Goal: Task Accomplishment & Management: Manage account settings

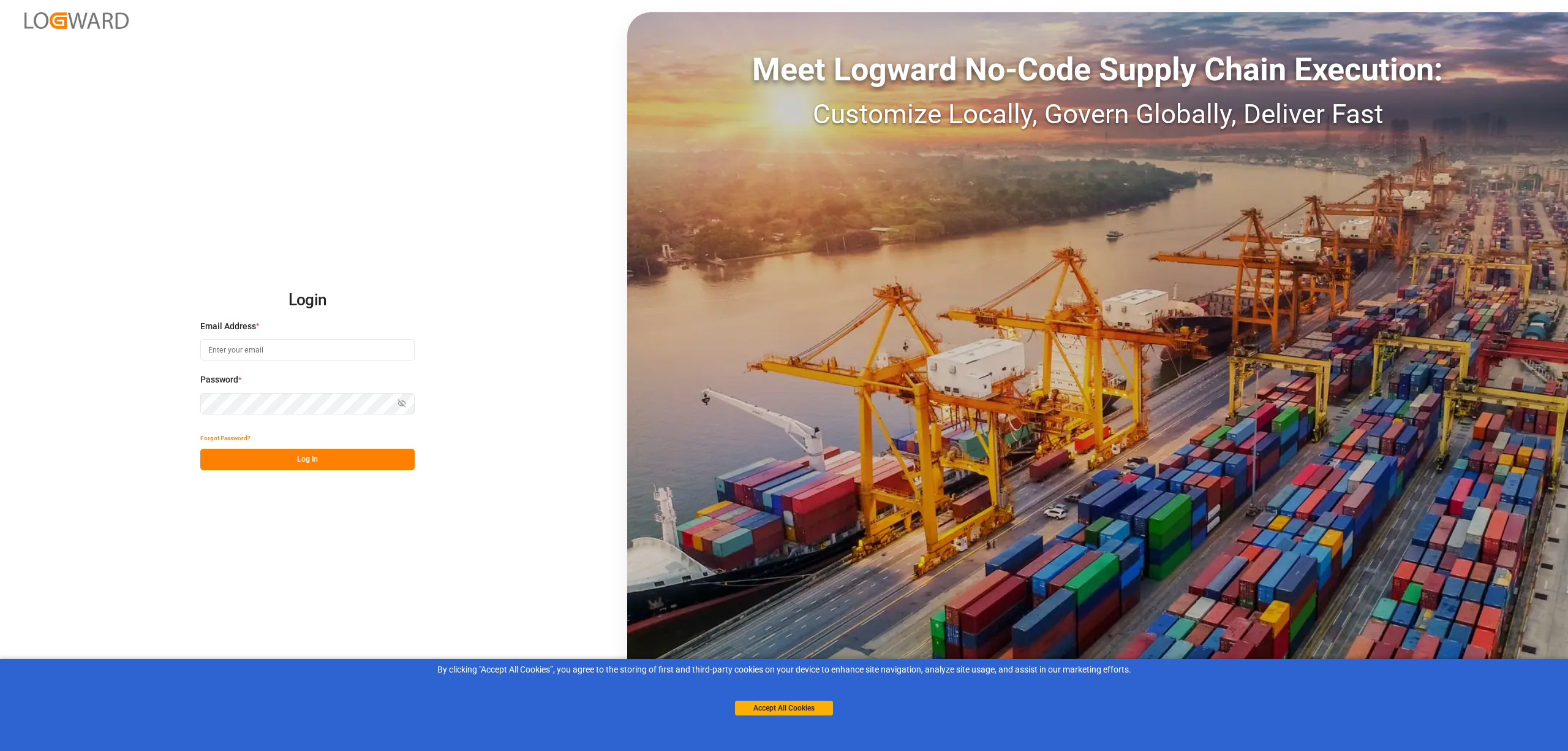
type input "[EMAIL_ADDRESS][PERSON_NAME][DOMAIN_NAME]"
drag, startPoint x: 375, startPoint y: 454, endPoint x: 360, endPoint y: 463, distance: 17.5
click at [368, 459] on button "Log In" at bounding box center [307, 459] width 214 height 22
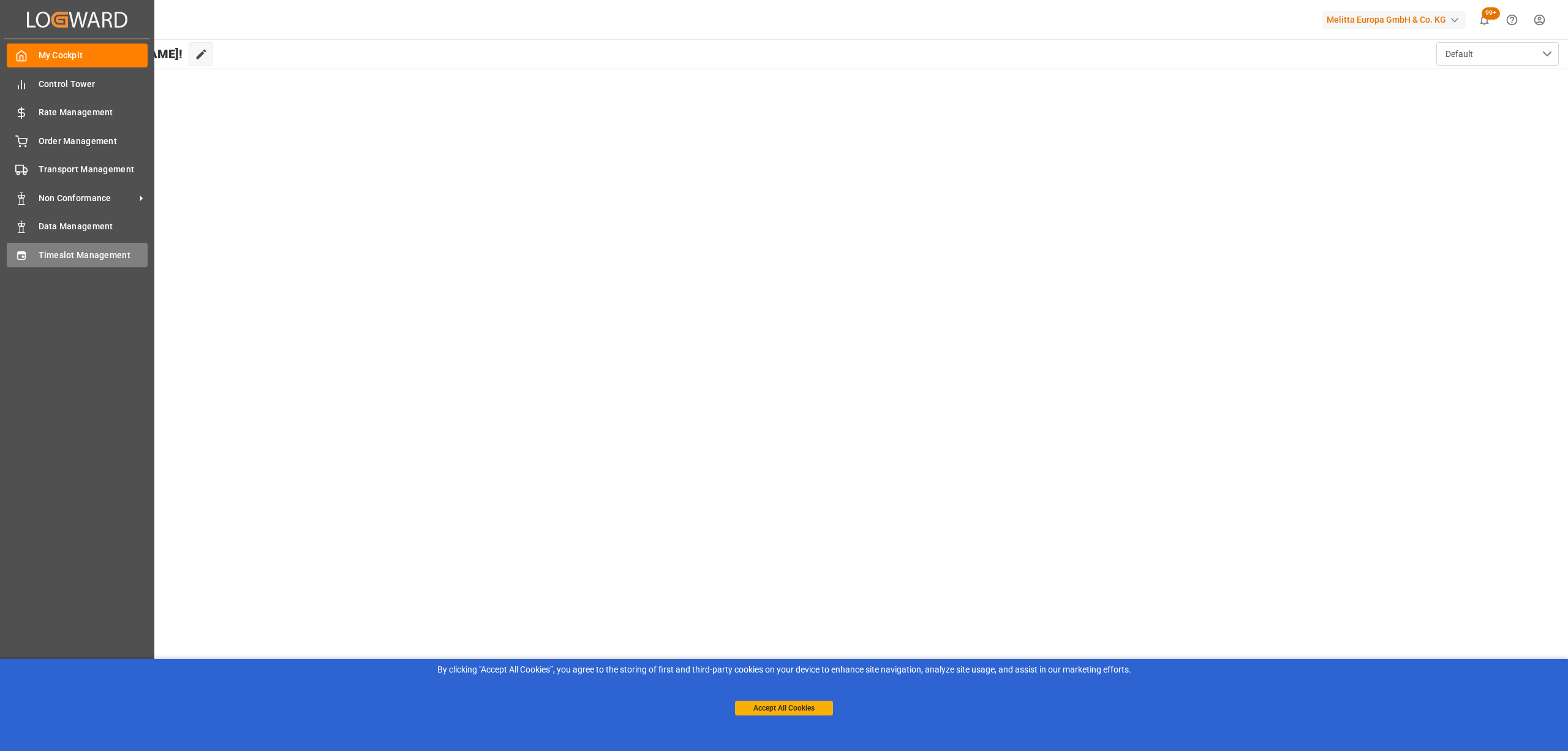
click at [32, 244] on div "Timeslot Management Timeslot Management" at bounding box center [76, 255] width 141 height 24
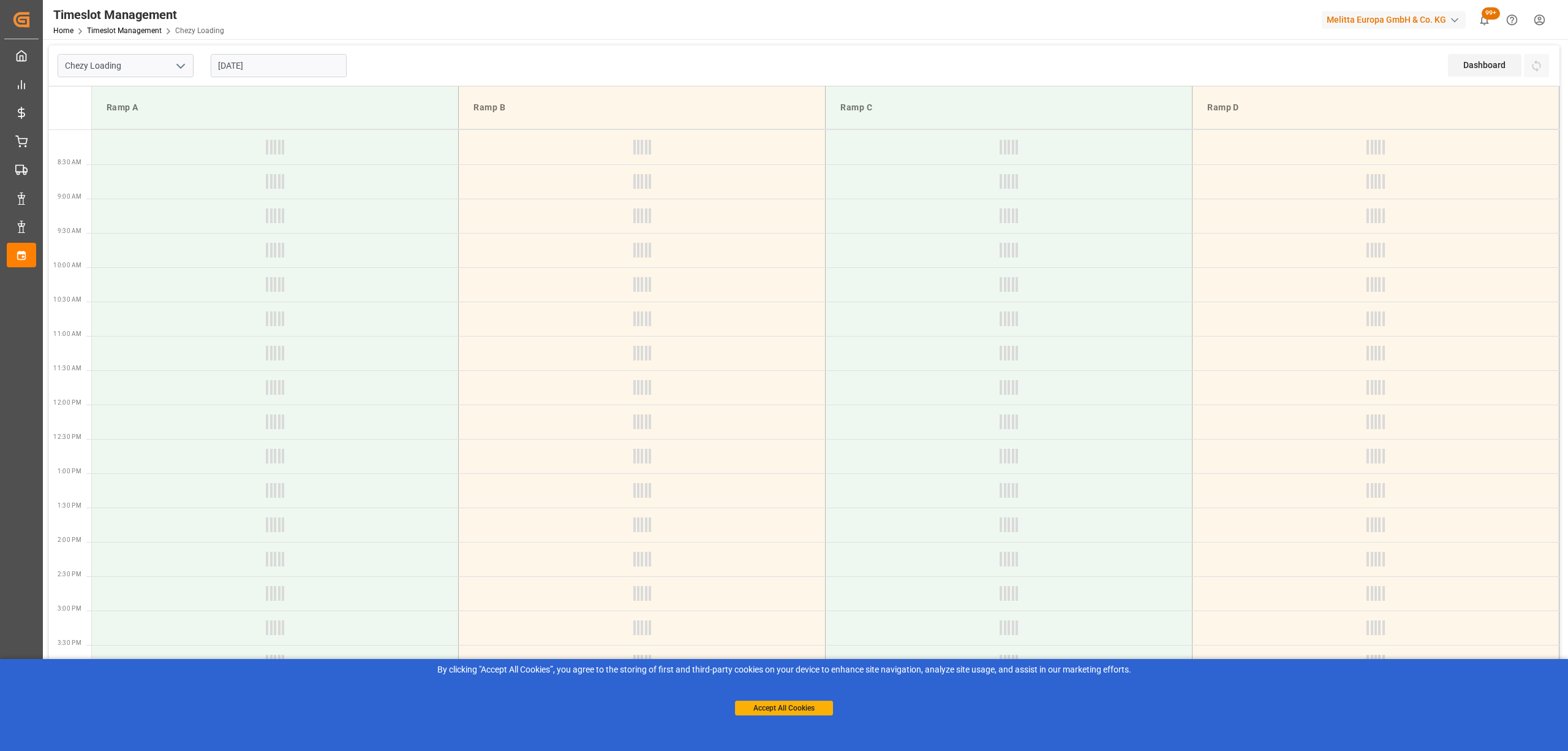
type input "Chezy Loading"
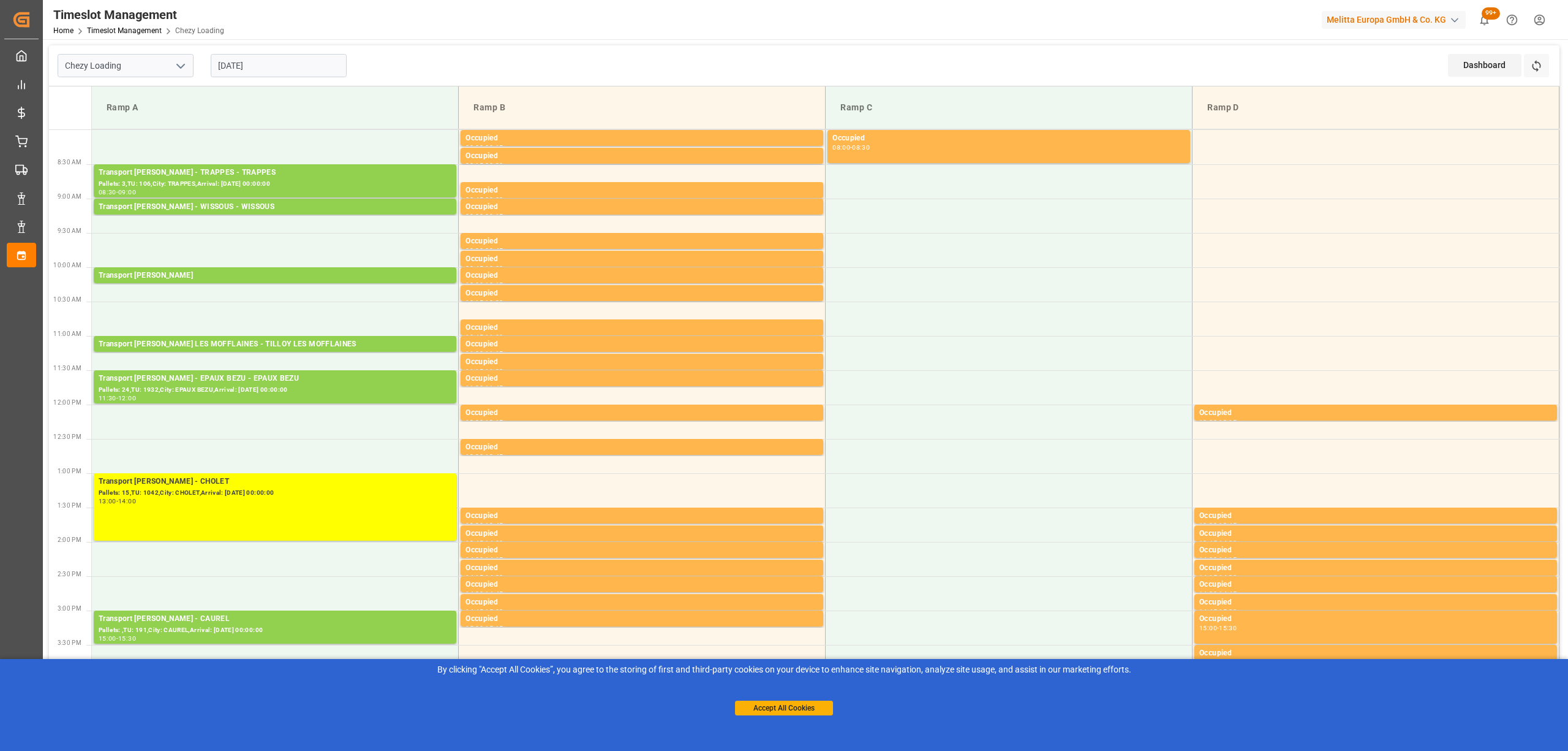
click at [270, 43] on div "Chezy Loading [DATE] Dashboard View Dashboard Refresh Time Slots Ramp A Ramp B …" at bounding box center [804, 655] width 1523 height 1232
click at [271, 52] on div "[DATE]" at bounding box center [279, 65] width 153 height 40
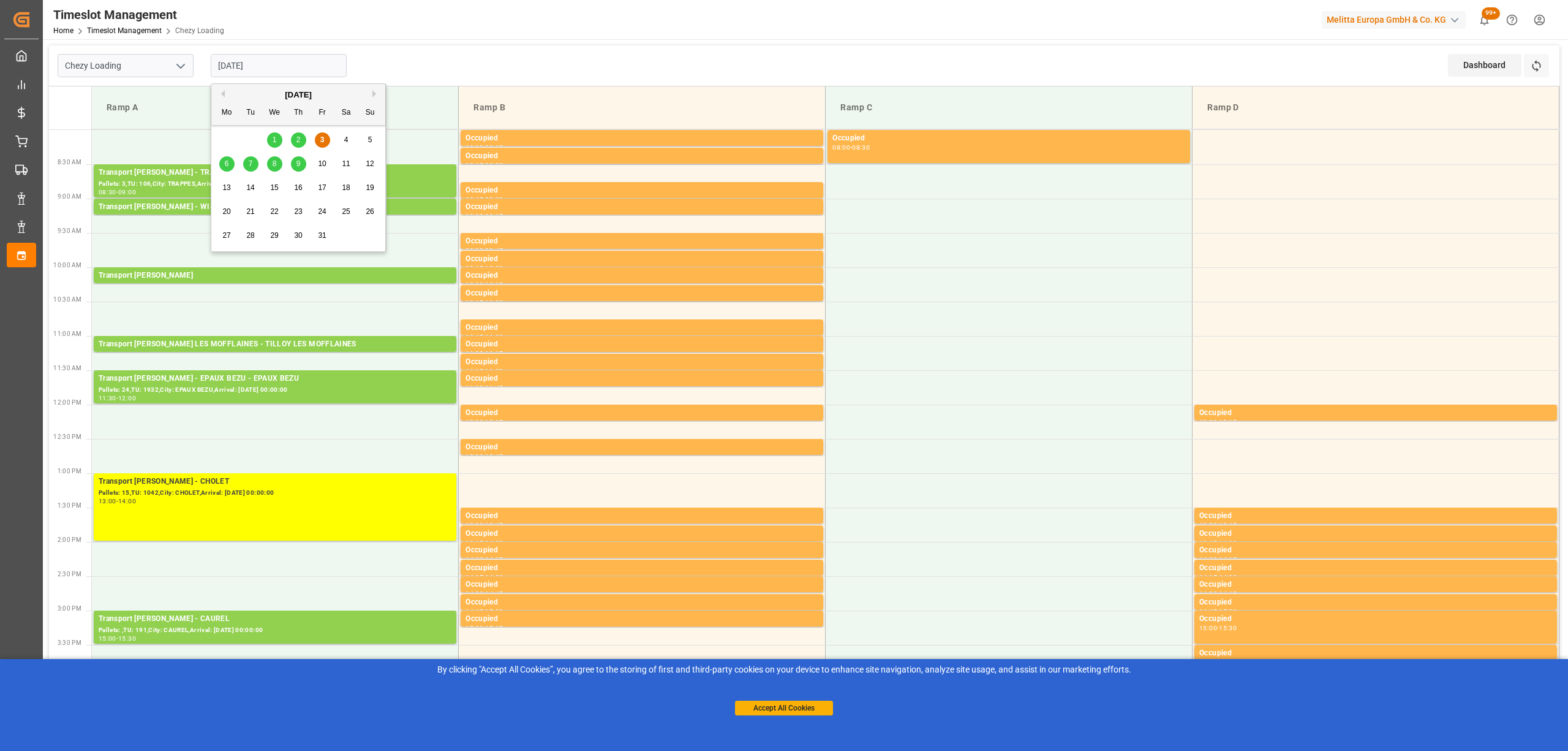
click at [273, 71] on input "[DATE]" at bounding box center [278, 65] width 136 height 23
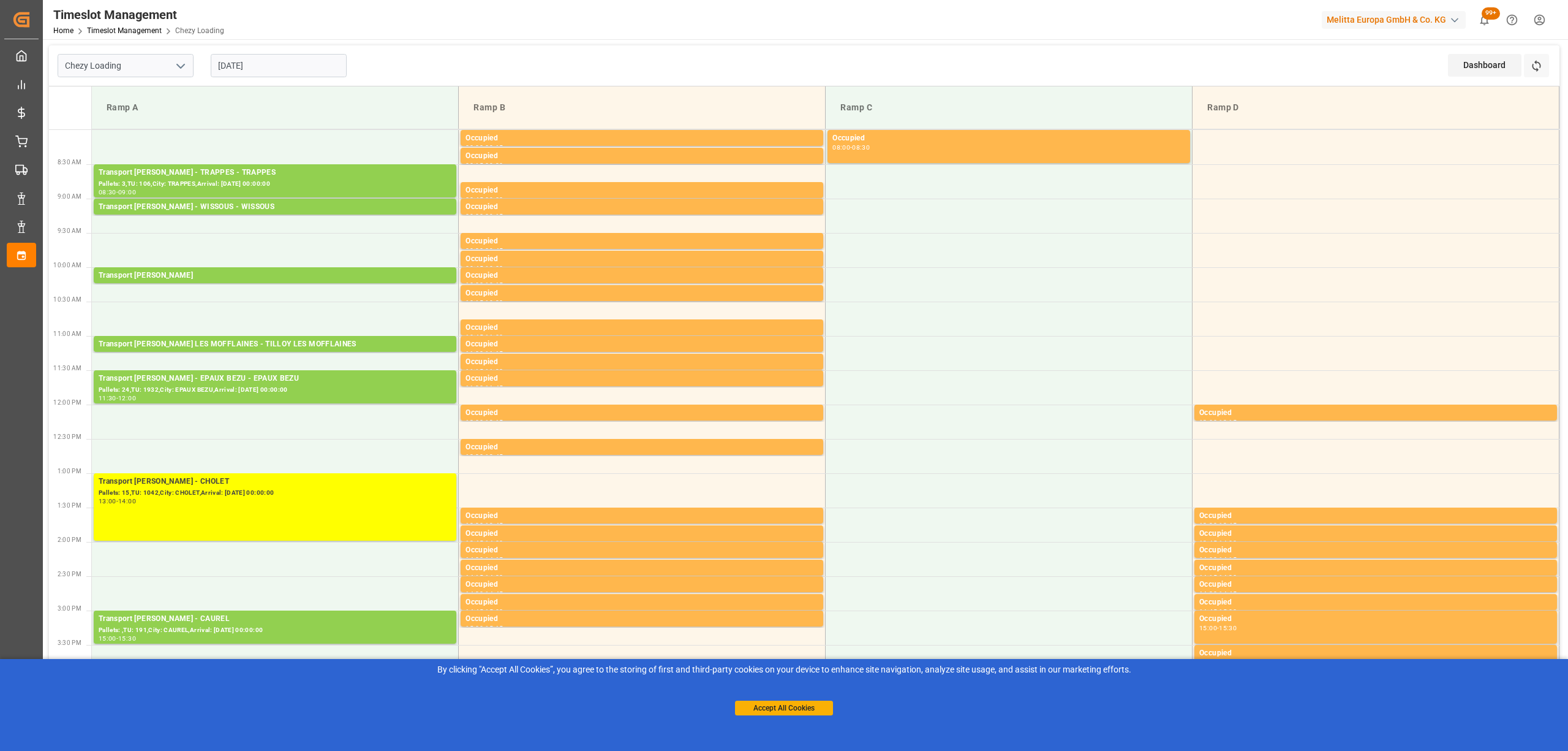
click at [443, 43] on div "Chezy Loading [DATE] Dashboard View Dashboard Refresh Time Slots Ramp A Ramp B …" at bounding box center [804, 655] width 1523 height 1232
click at [273, 212] on div "Transport [PERSON_NAME] - WISSOUS - WISSOUS" at bounding box center [275, 206] width 352 height 12
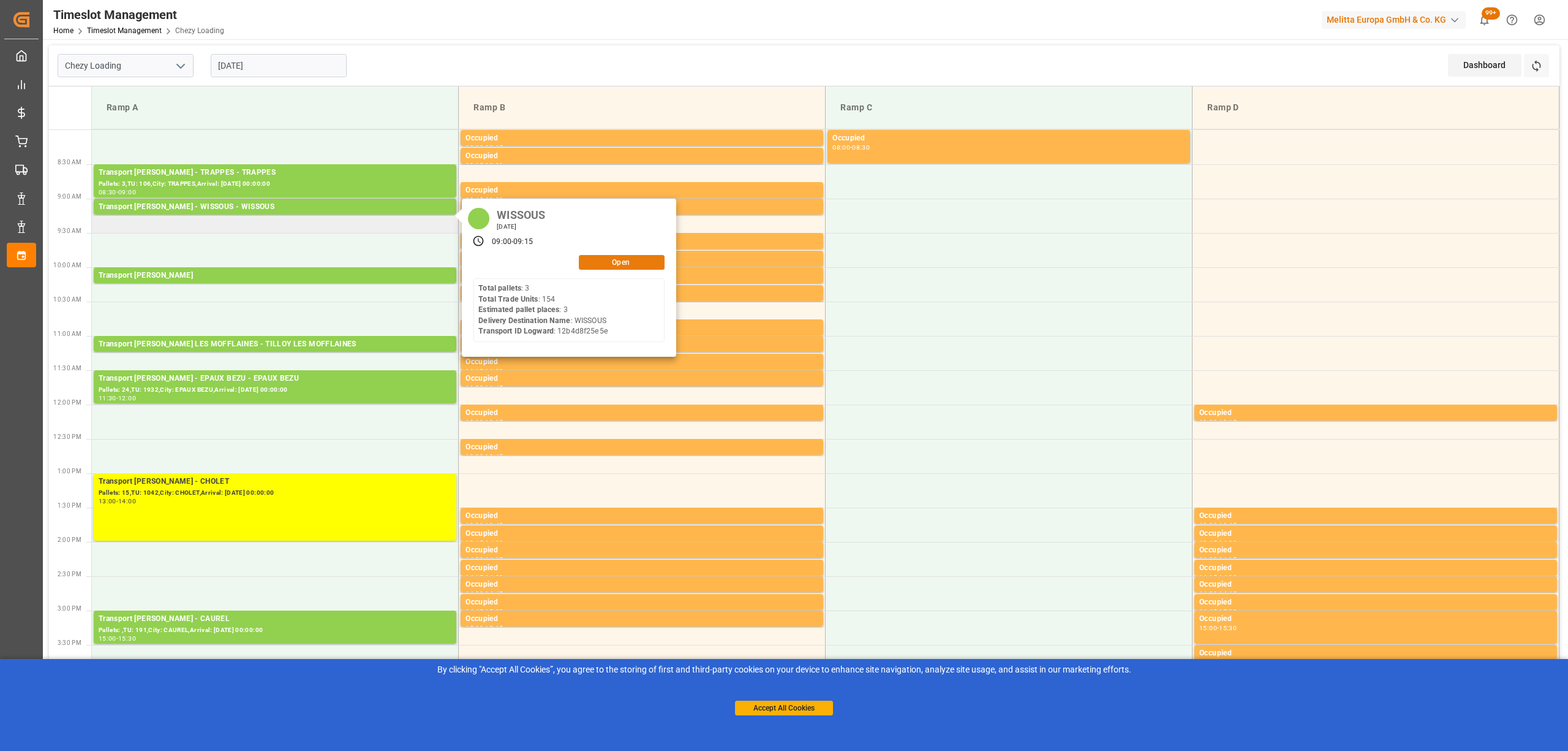
click at [608, 263] on button "Open" at bounding box center [621, 262] width 86 height 14
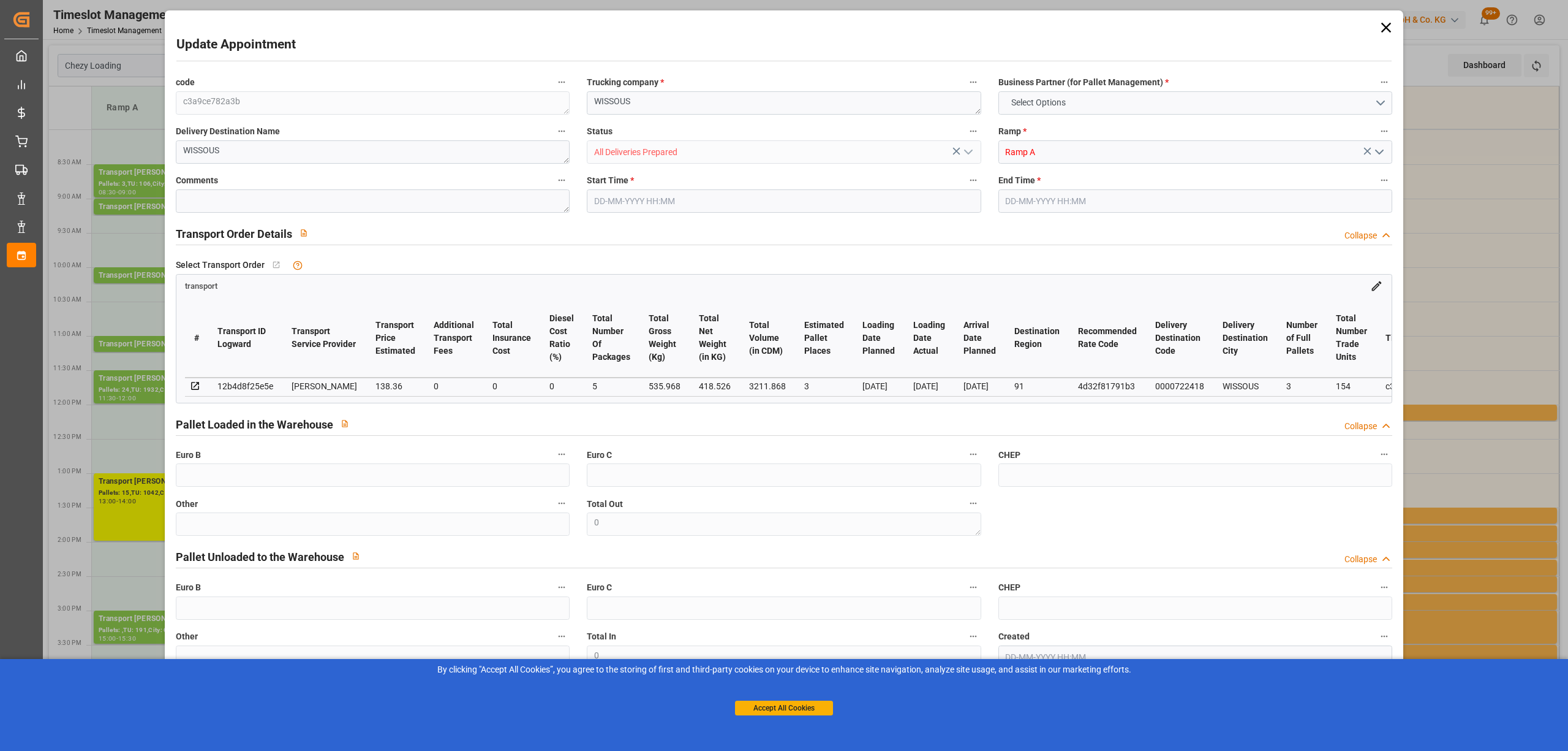
type input "3"
type input "138.36"
type input "0"
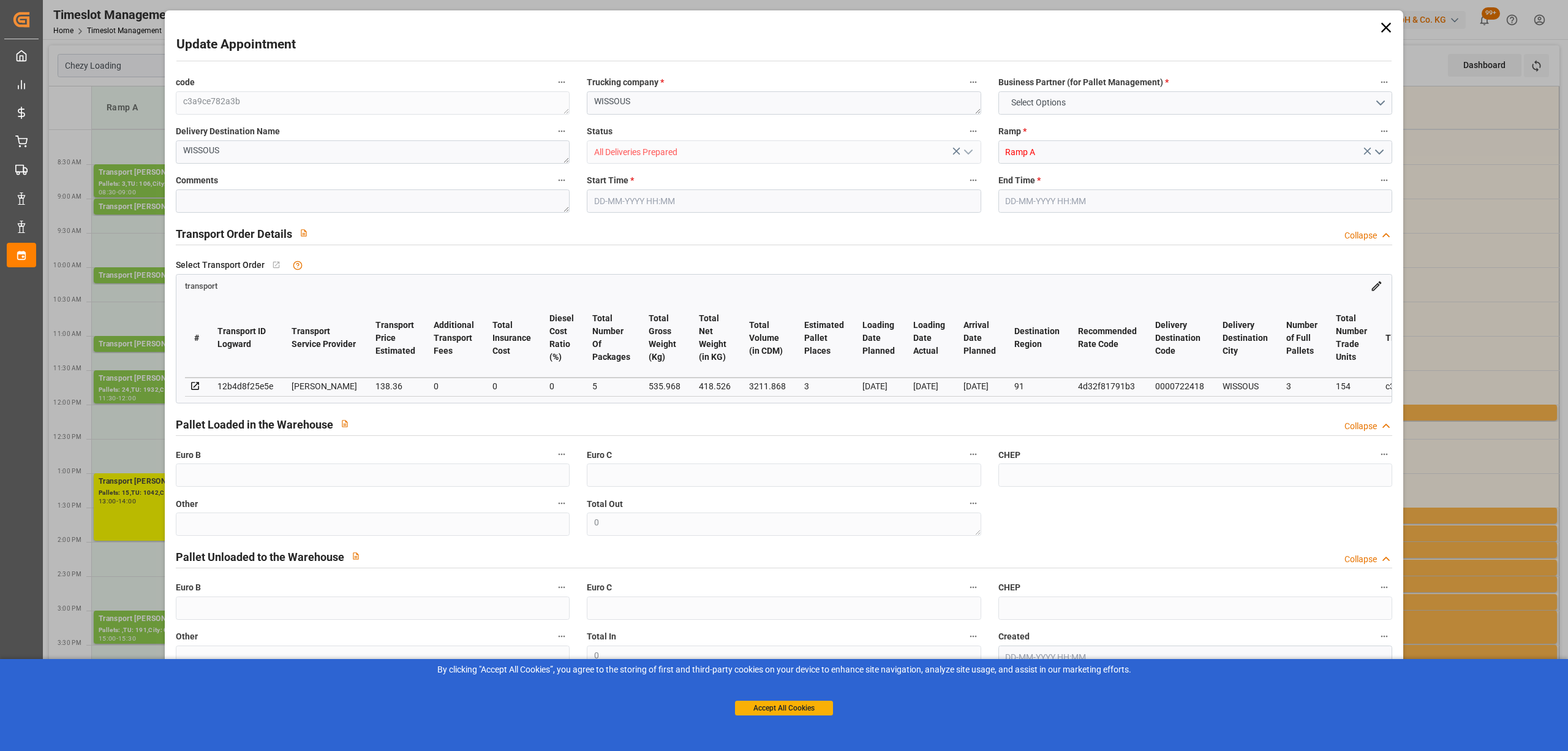
type input "133.6834"
type input "-4.6766"
type input "5"
type input "418.526"
type input "676"
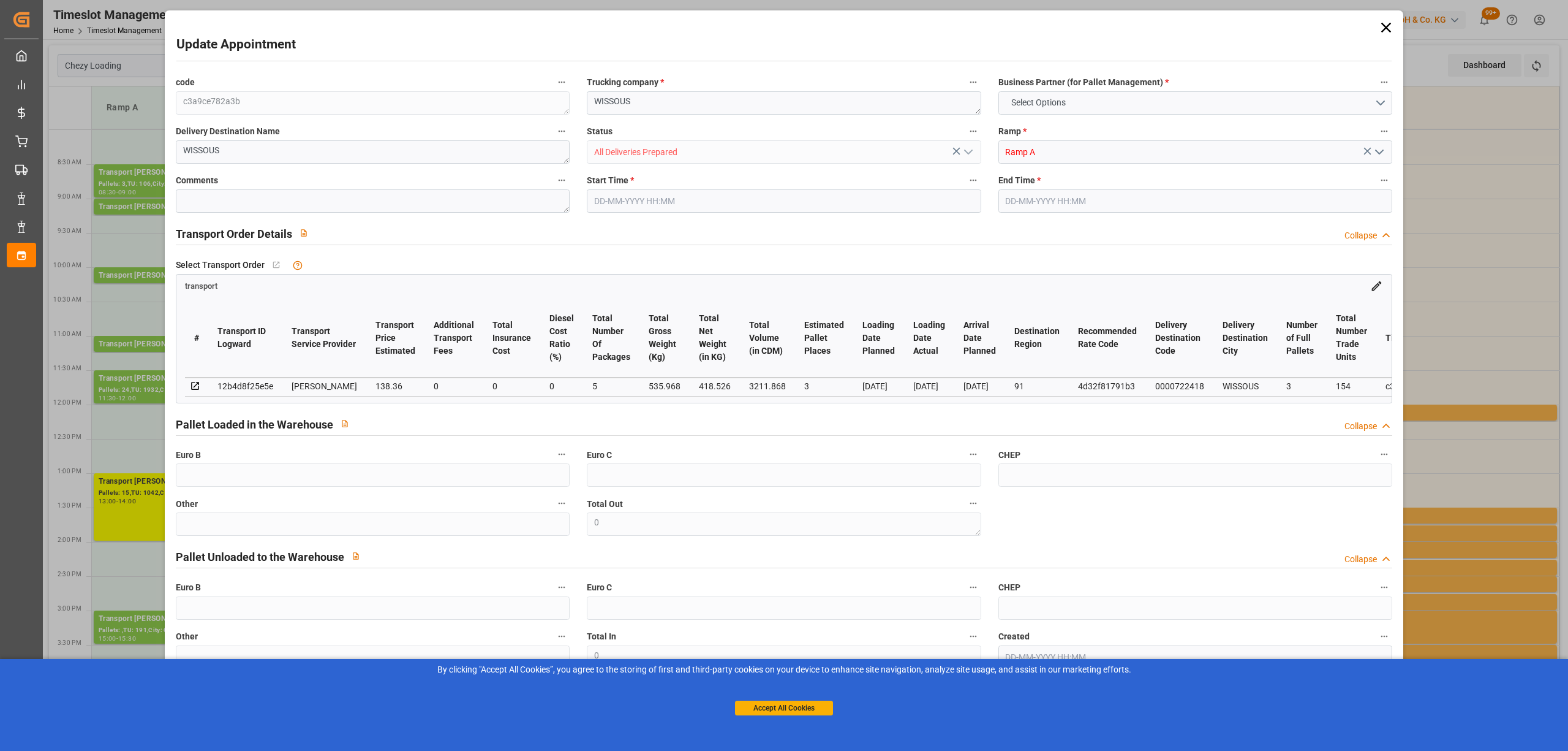
type input "3211.868"
type input "91"
type input "3"
type input "154"
type input "5"
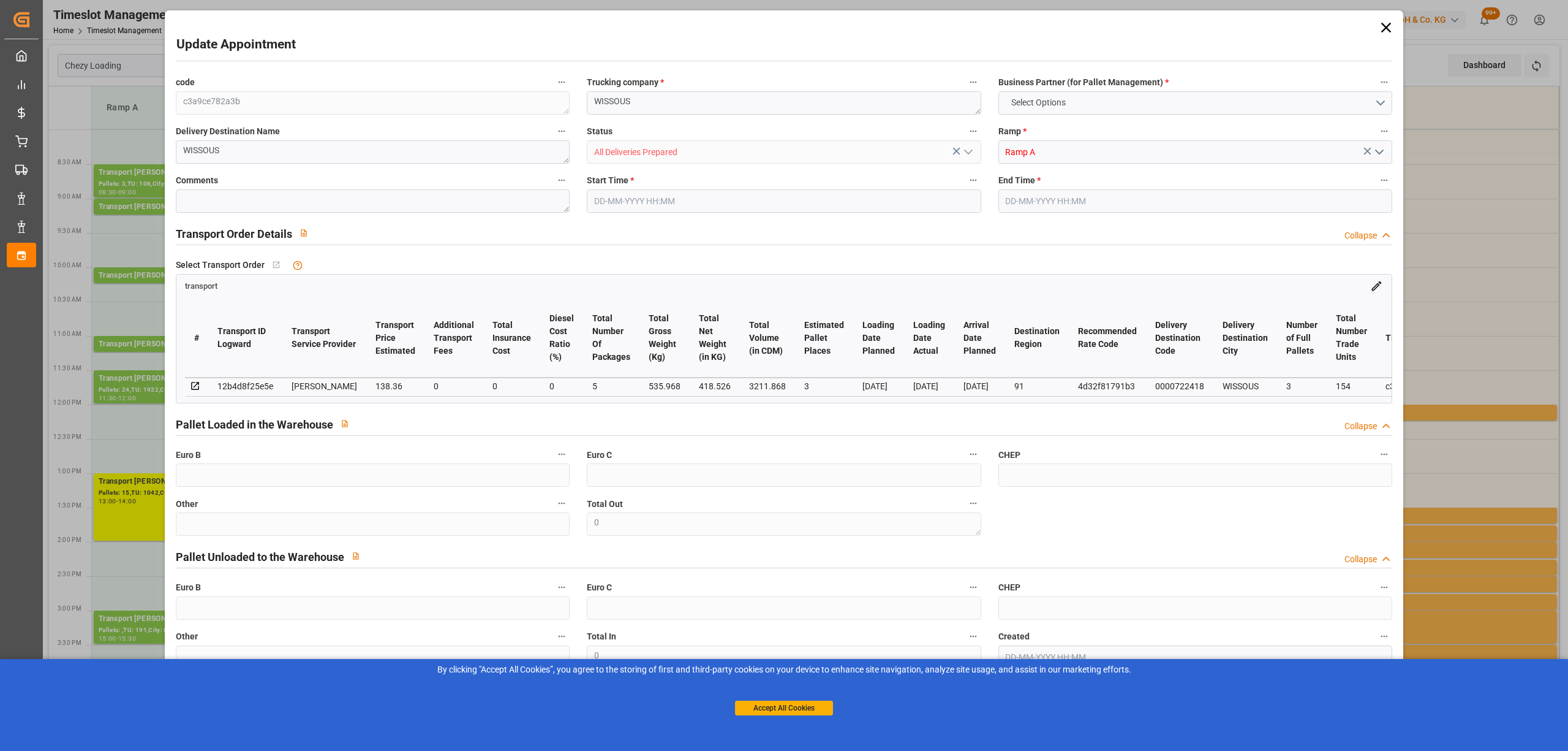
type input "101"
type input "535.968"
type input "0"
type input "4710.8598"
type input "0"
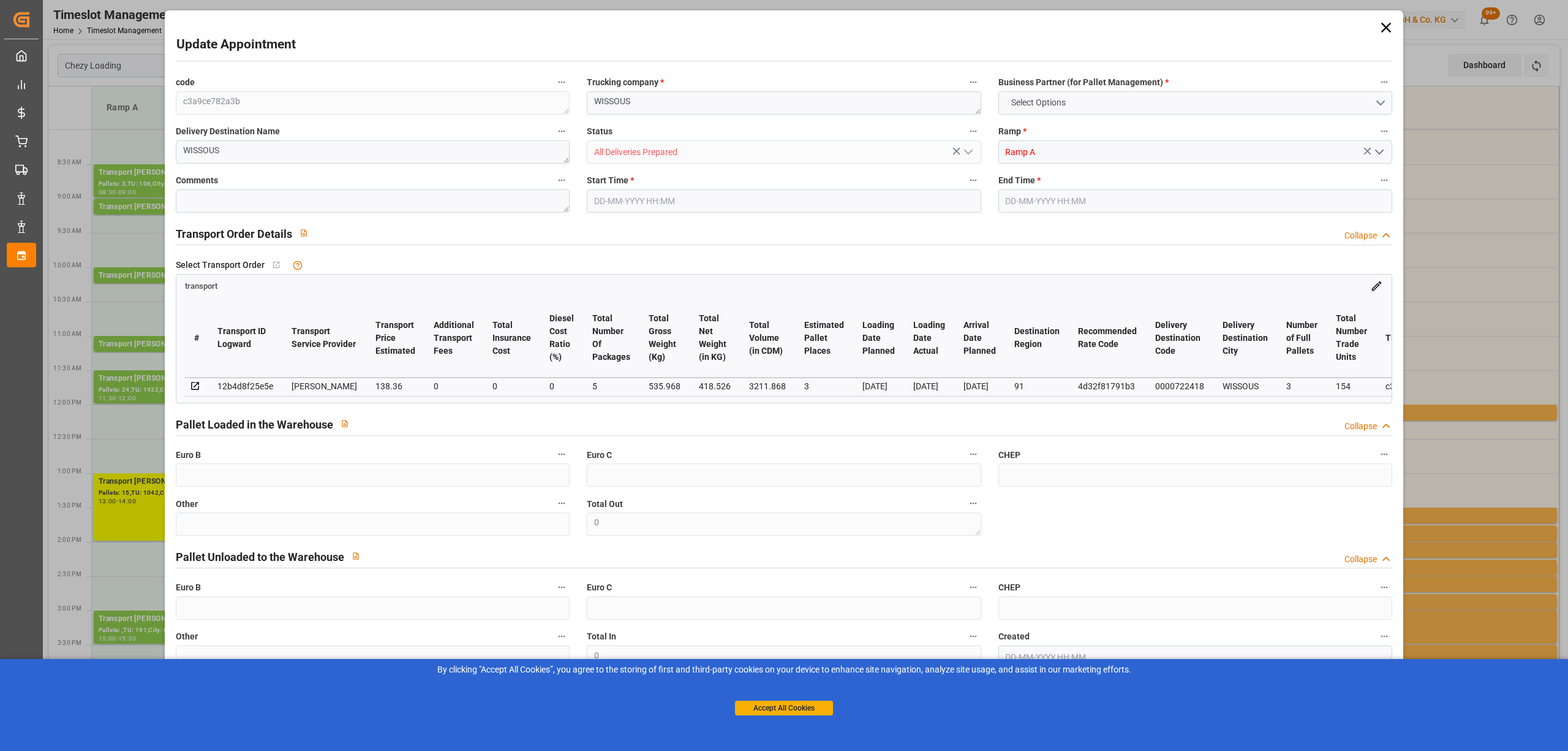
type input "0"
type input "21"
type input "35"
type input "[DATE] 09:00"
type input "[DATE] 09:15"
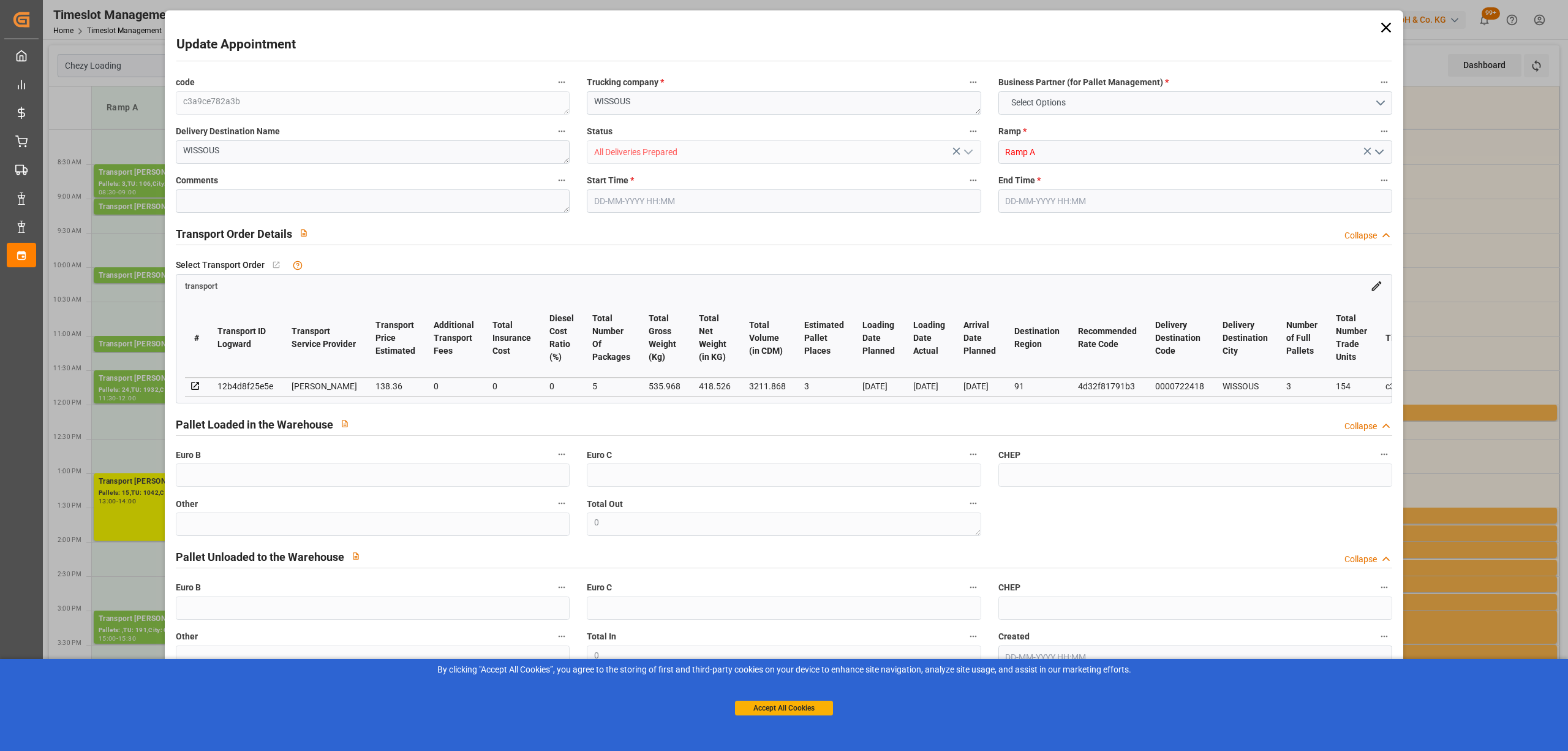
type input "[DATE] 15:04"
type input "[DATE] 11:35"
type input "[DATE]"
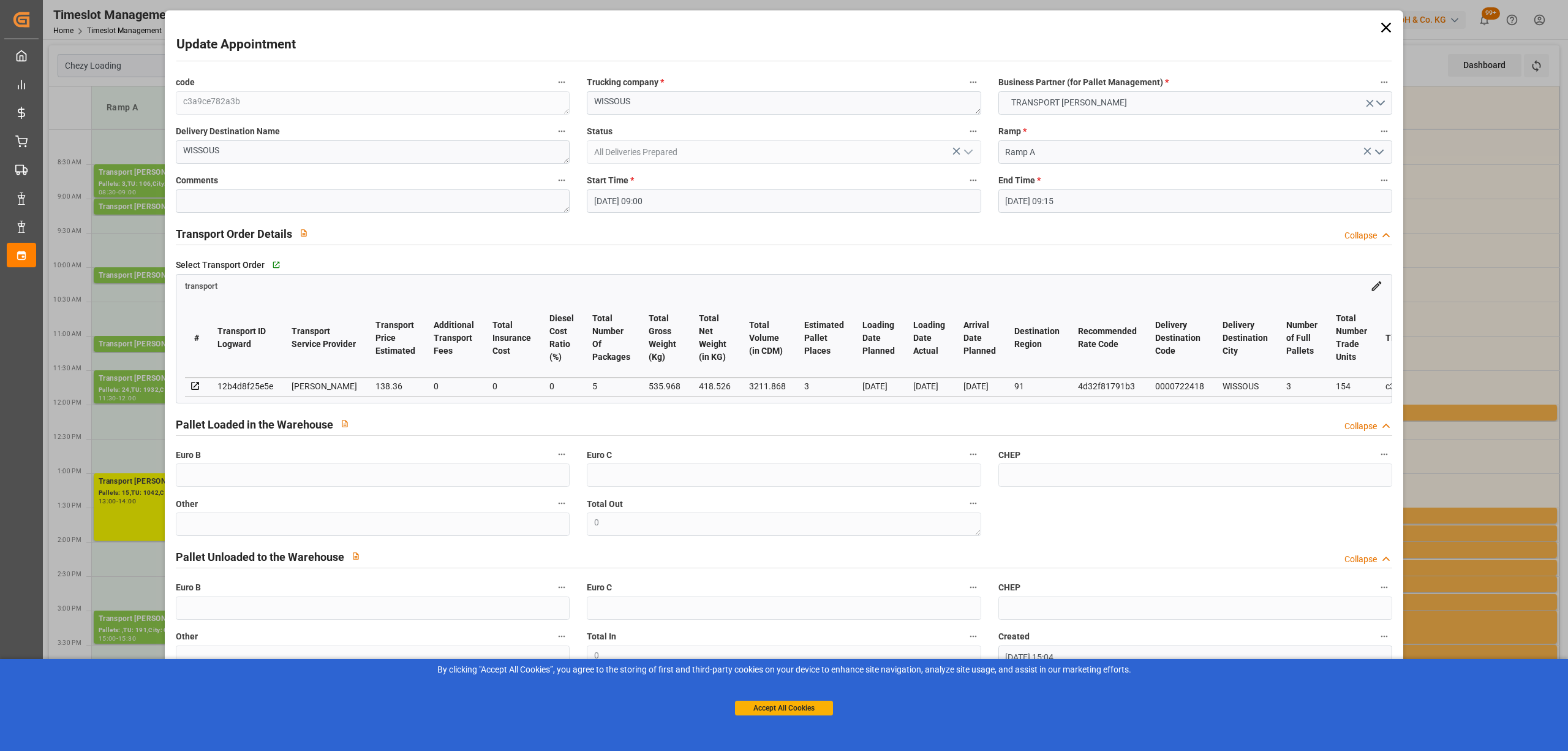
click at [625, 202] on input "[DATE] 09:00" at bounding box center [784, 201] width 394 height 23
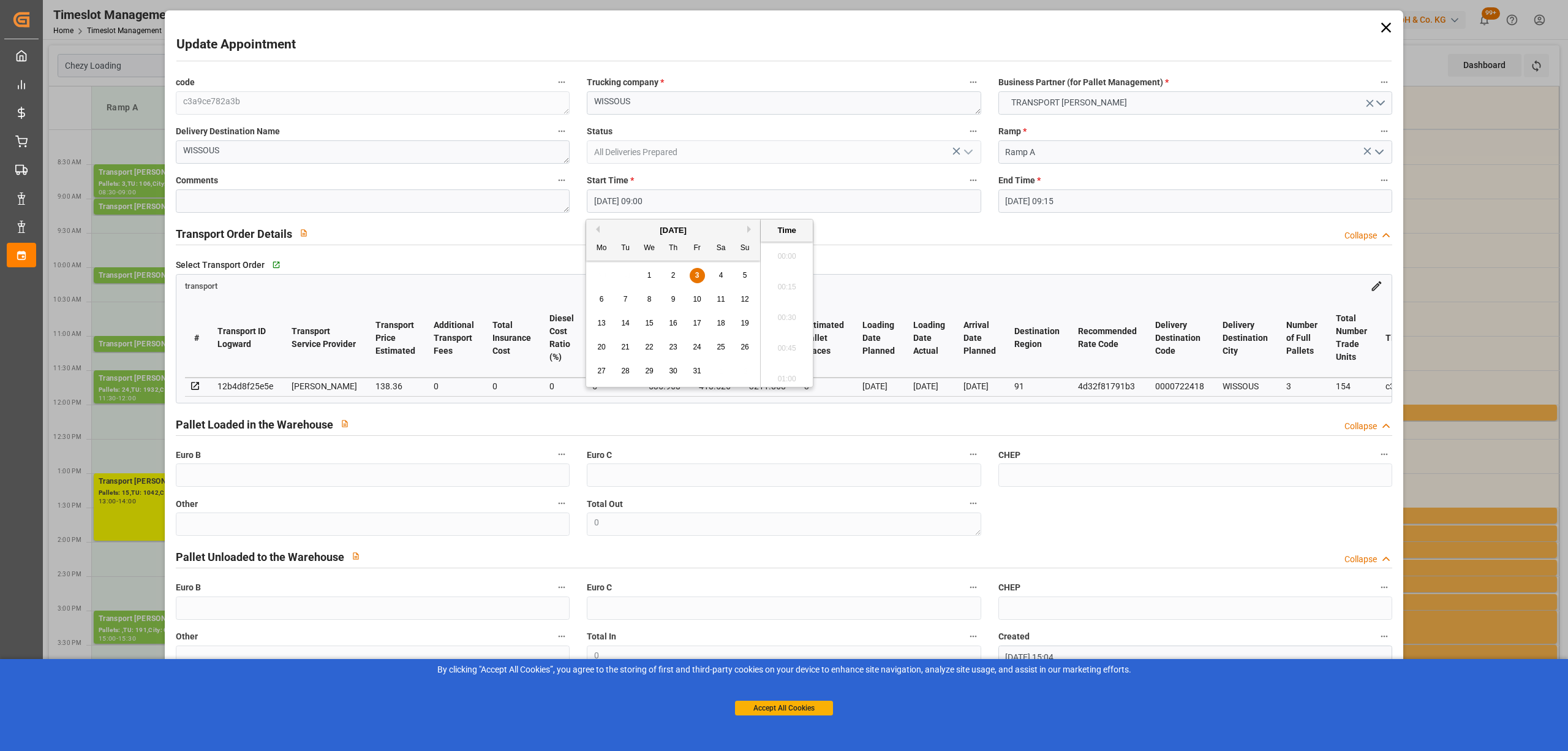
scroll to position [1046, 0]
click at [605, 300] on div "6" at bounding box center [601, 300] width 15 height 14
click at [784, 375] on li "09:30" at bounding box center [787, 376] width 52 height 31
type input "[DATE] 09:30"
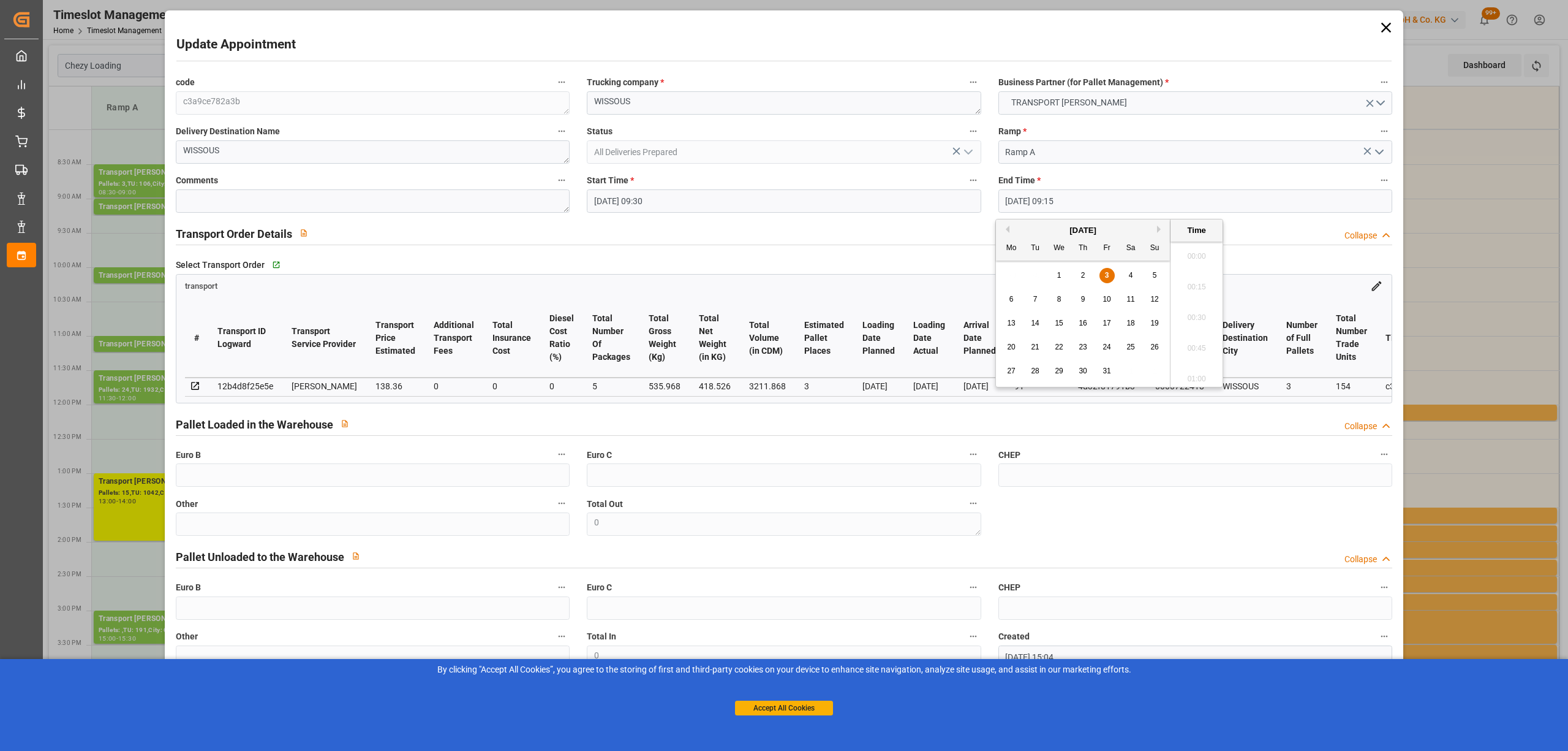
click at [1011, 198] on input "[DATE] 09:15" at bounding box center [1195, 201] width 394 height 23
click at [1012, 296] on span "6" at bounding box center [1011, 299] width 4 height 9
click at [1199, 329] on li "10:00" at bounding box center [1196, 324] width 52 height 31
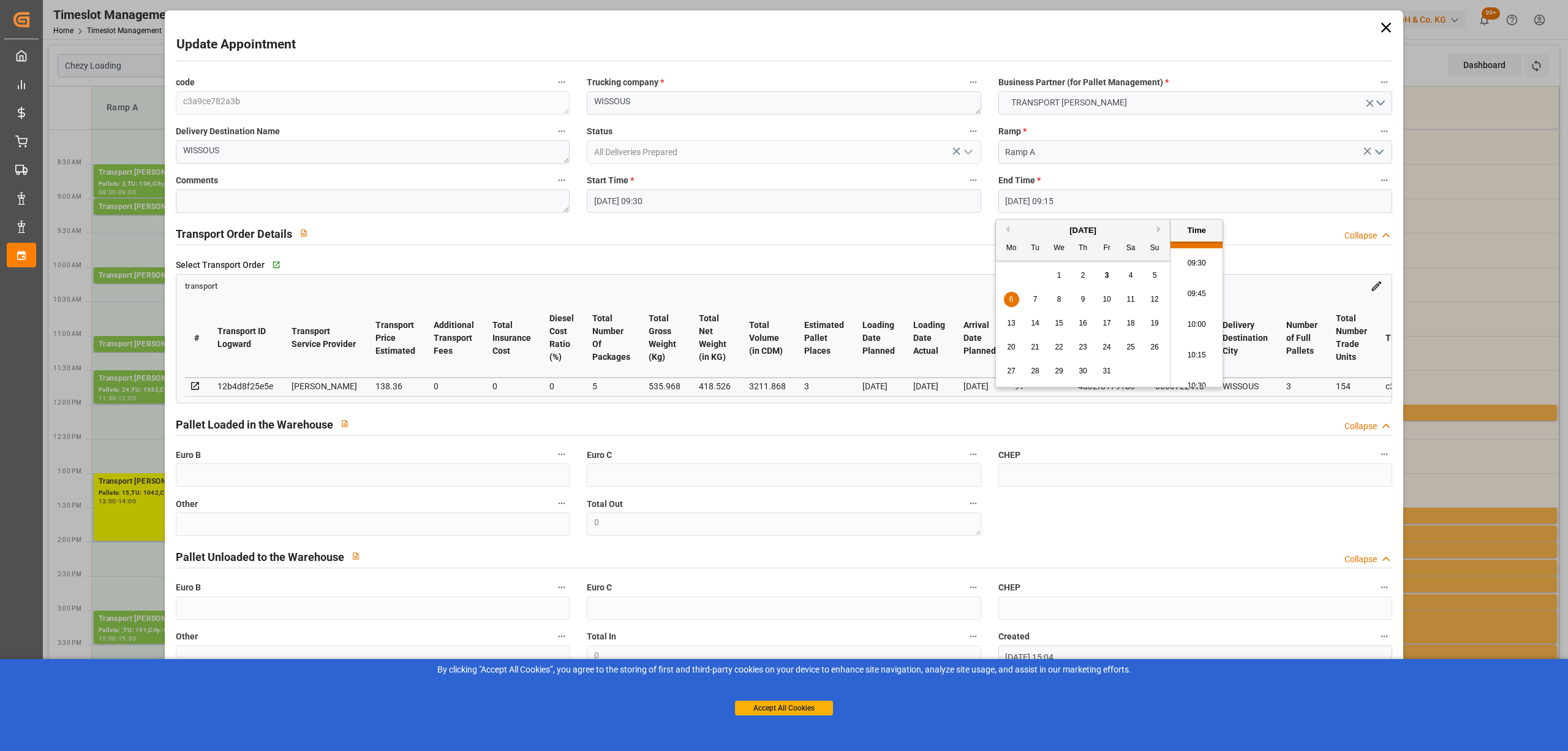
type input "[DATE] 10:00"
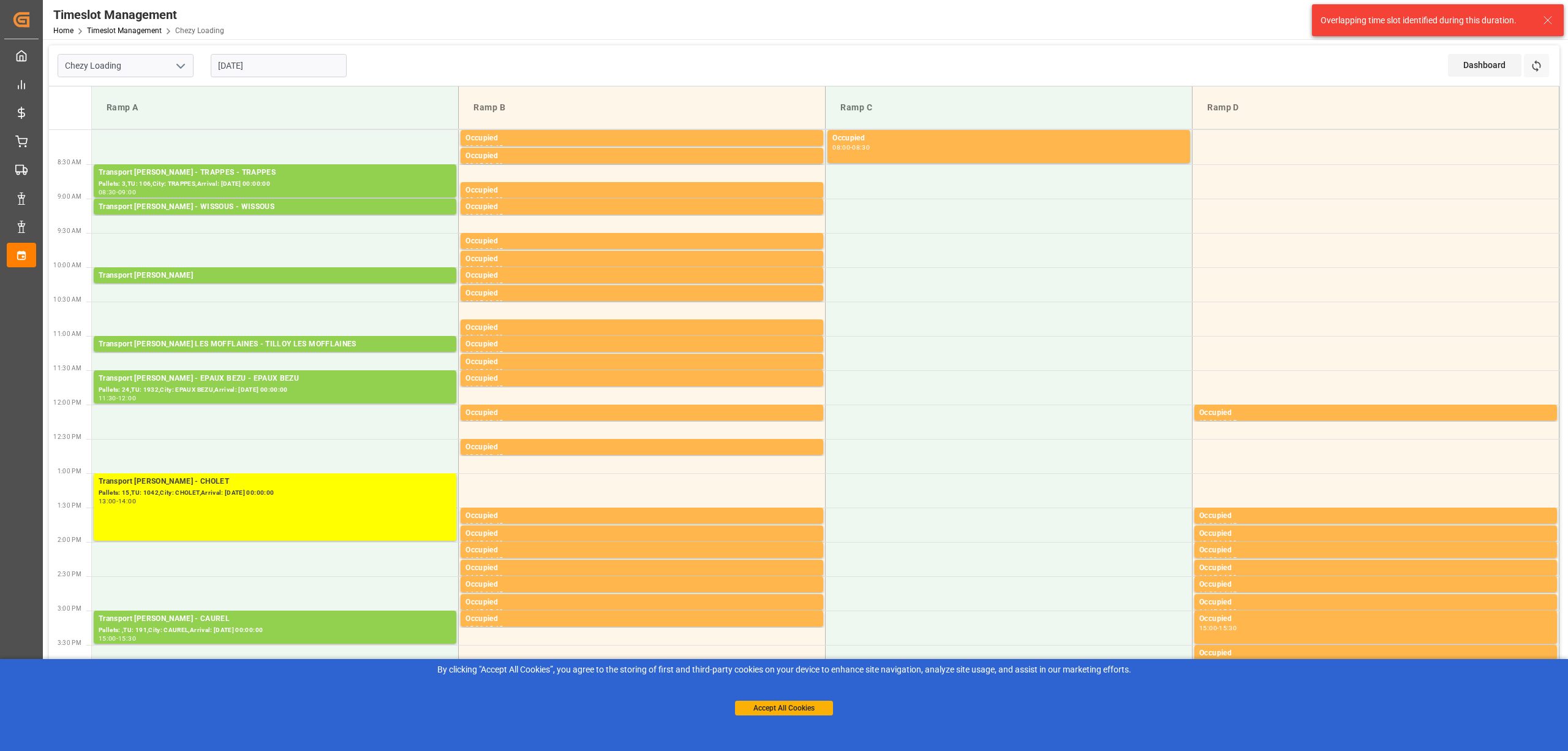
click at [297, 67] on input "[DATE]" at bounding box center [278, 65] width 136 height 23
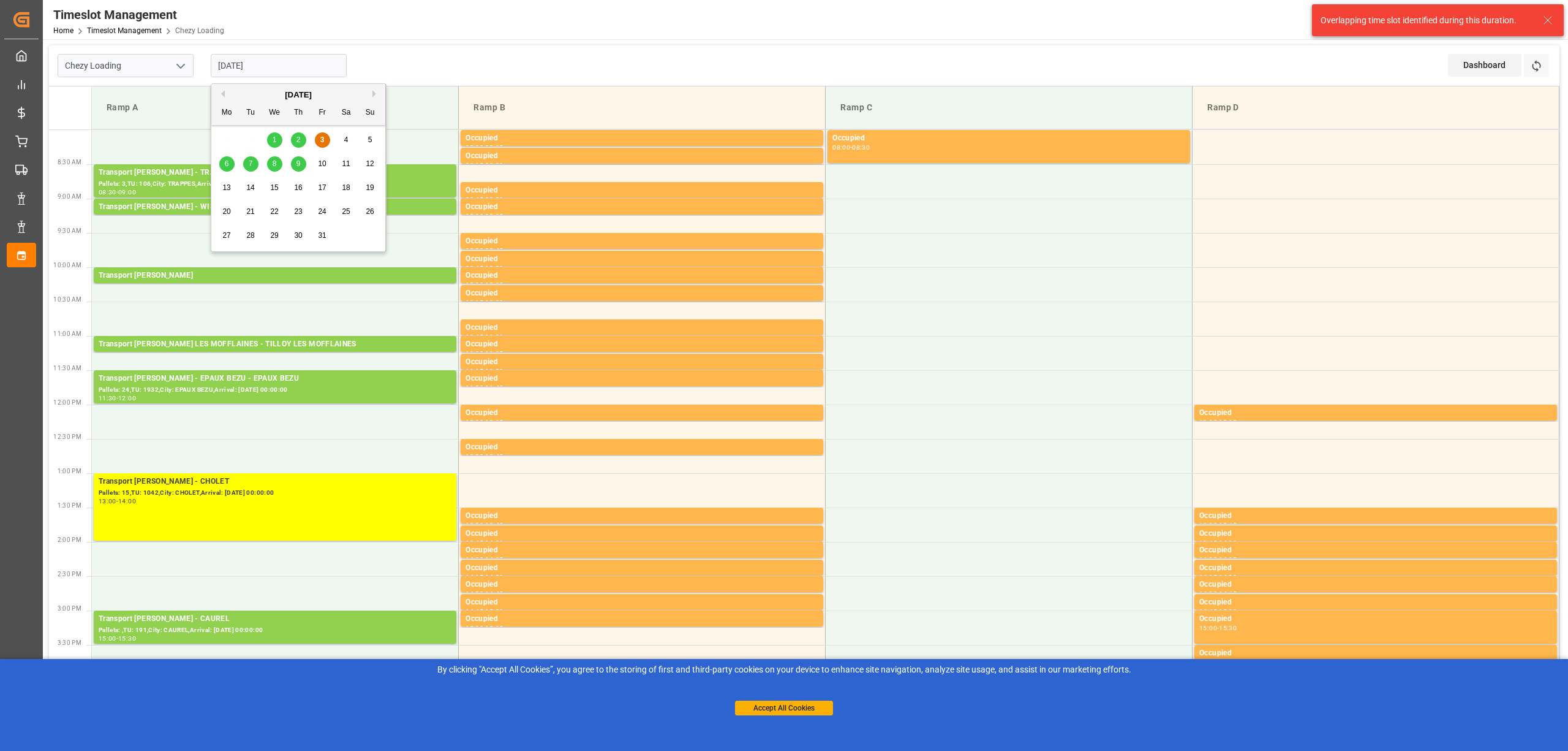
click at [231, 167] on div "6" at bounding box center [226, 164] width 15 height 14
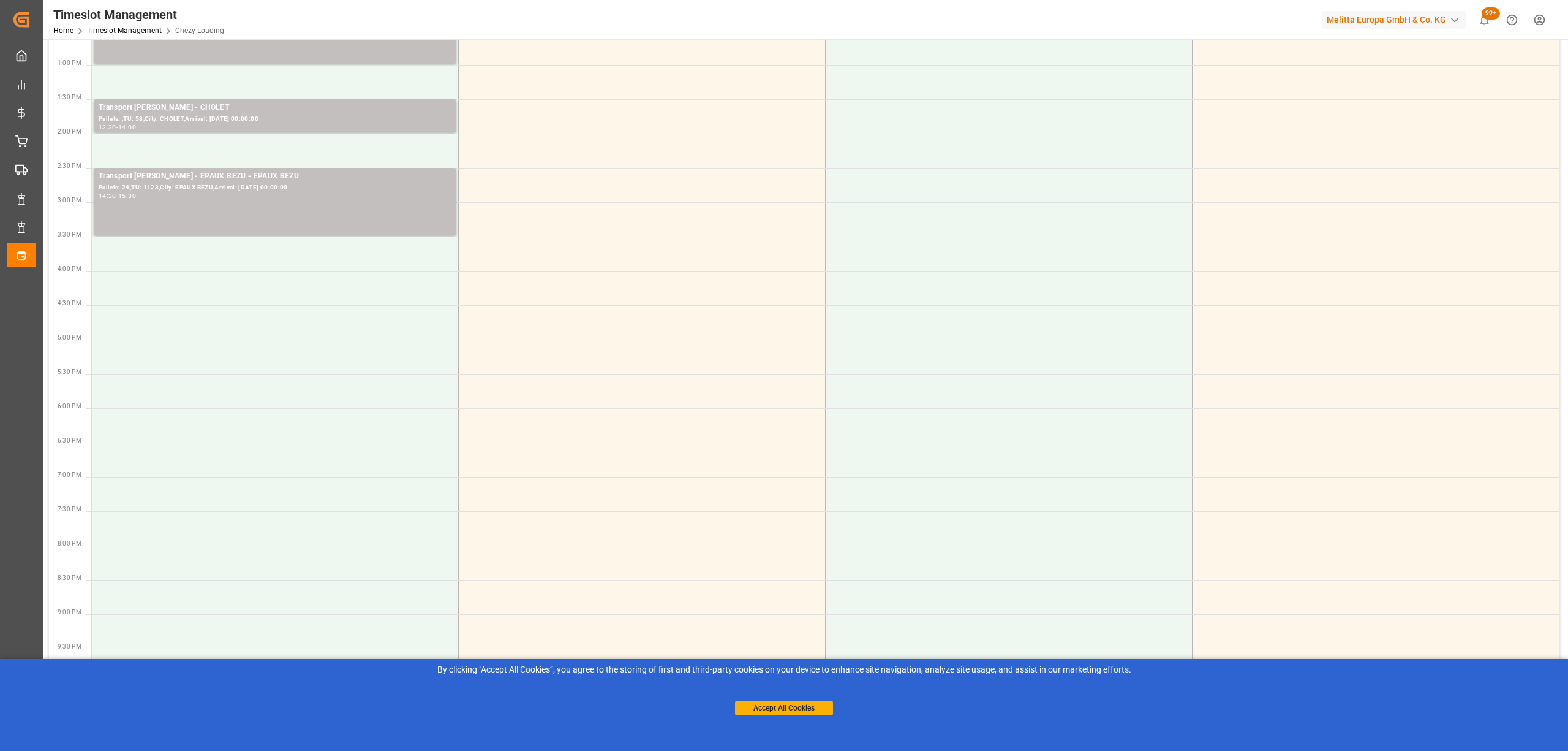
scroll to position [0, 0]
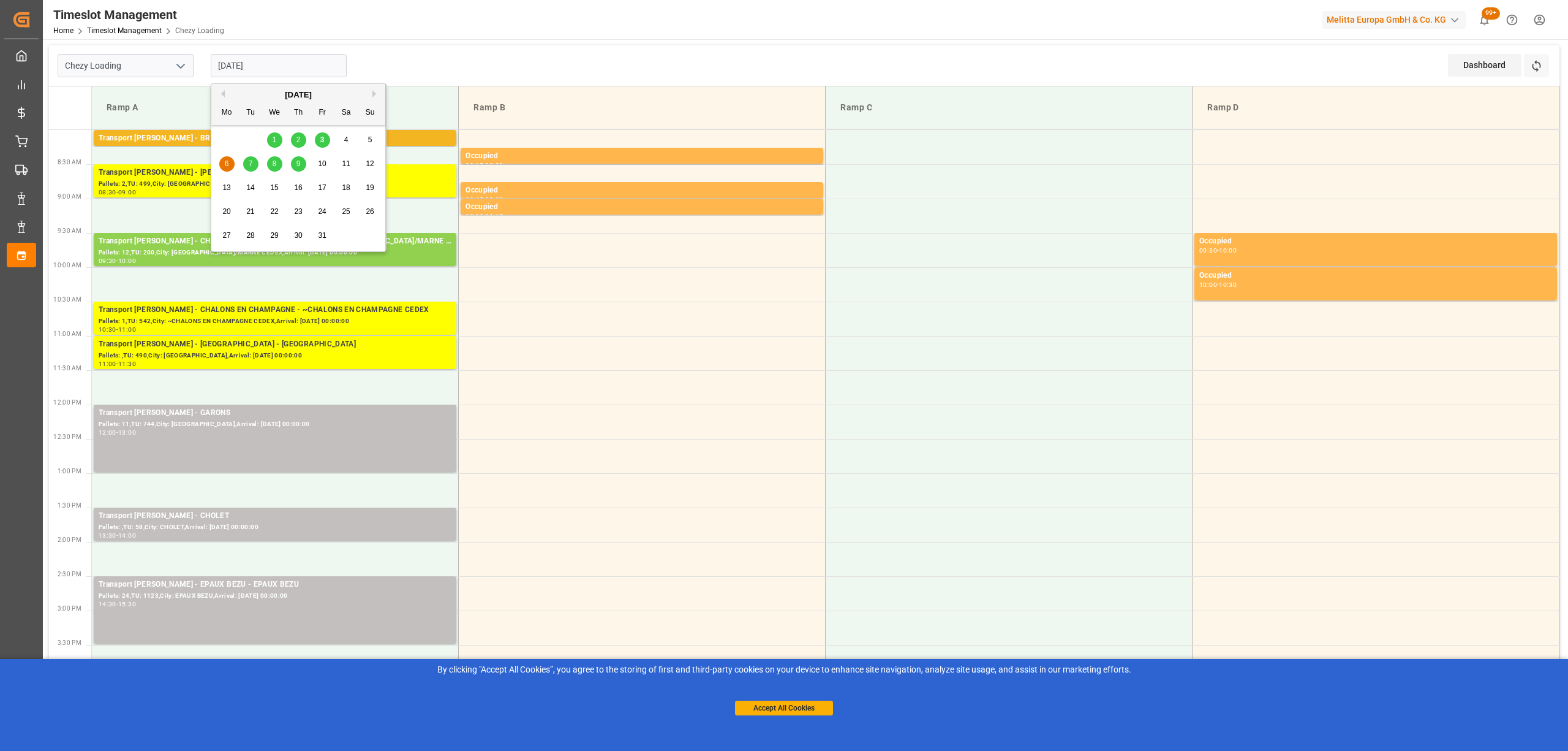
click at [259, 74] on input "[DATE]" at bounding box center [278, 65] width 136 height 23
click at [317, 138] on div "3" at bounding box center [322, 141] width 15 height 14
type input "[DATE]"
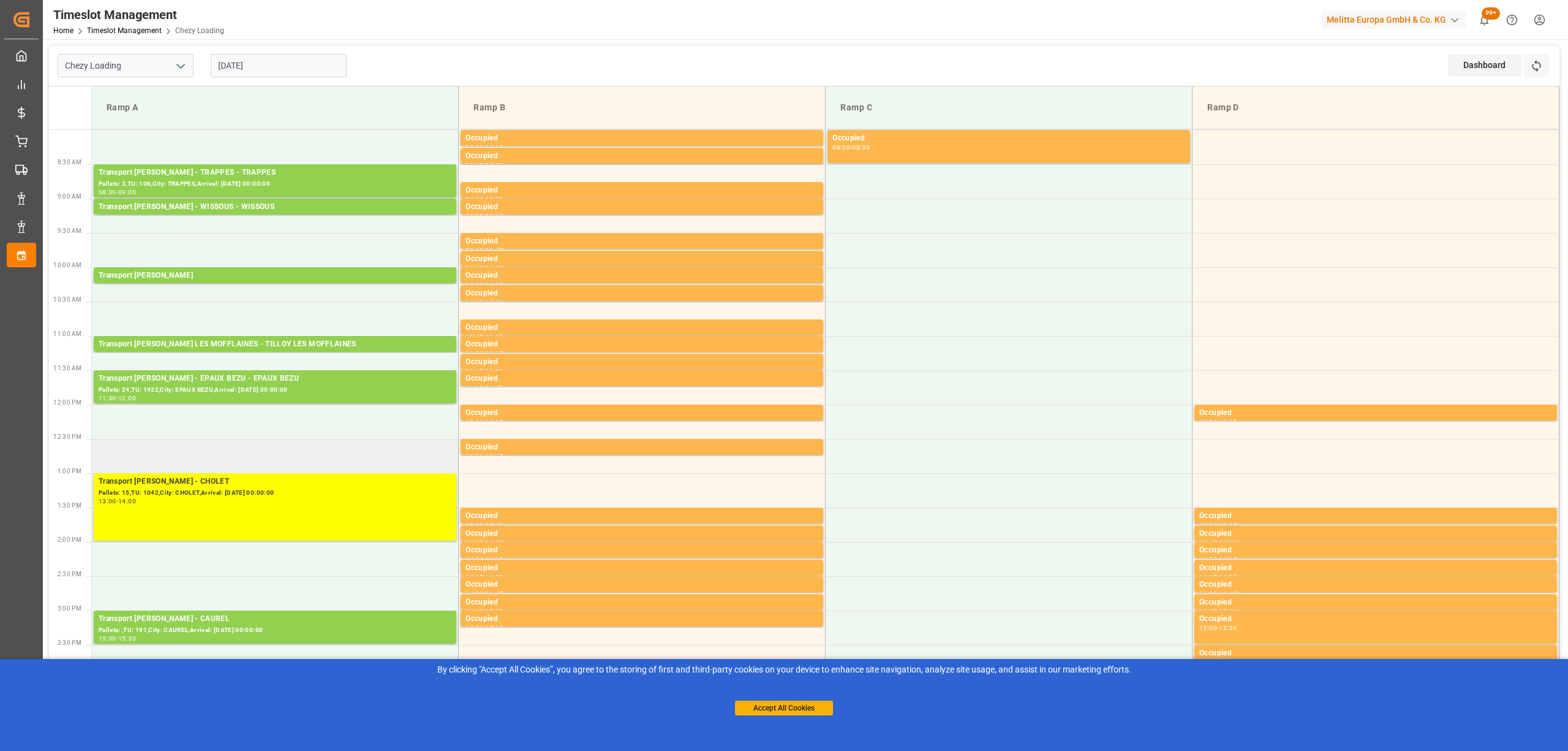
scroll to position [81, 0]
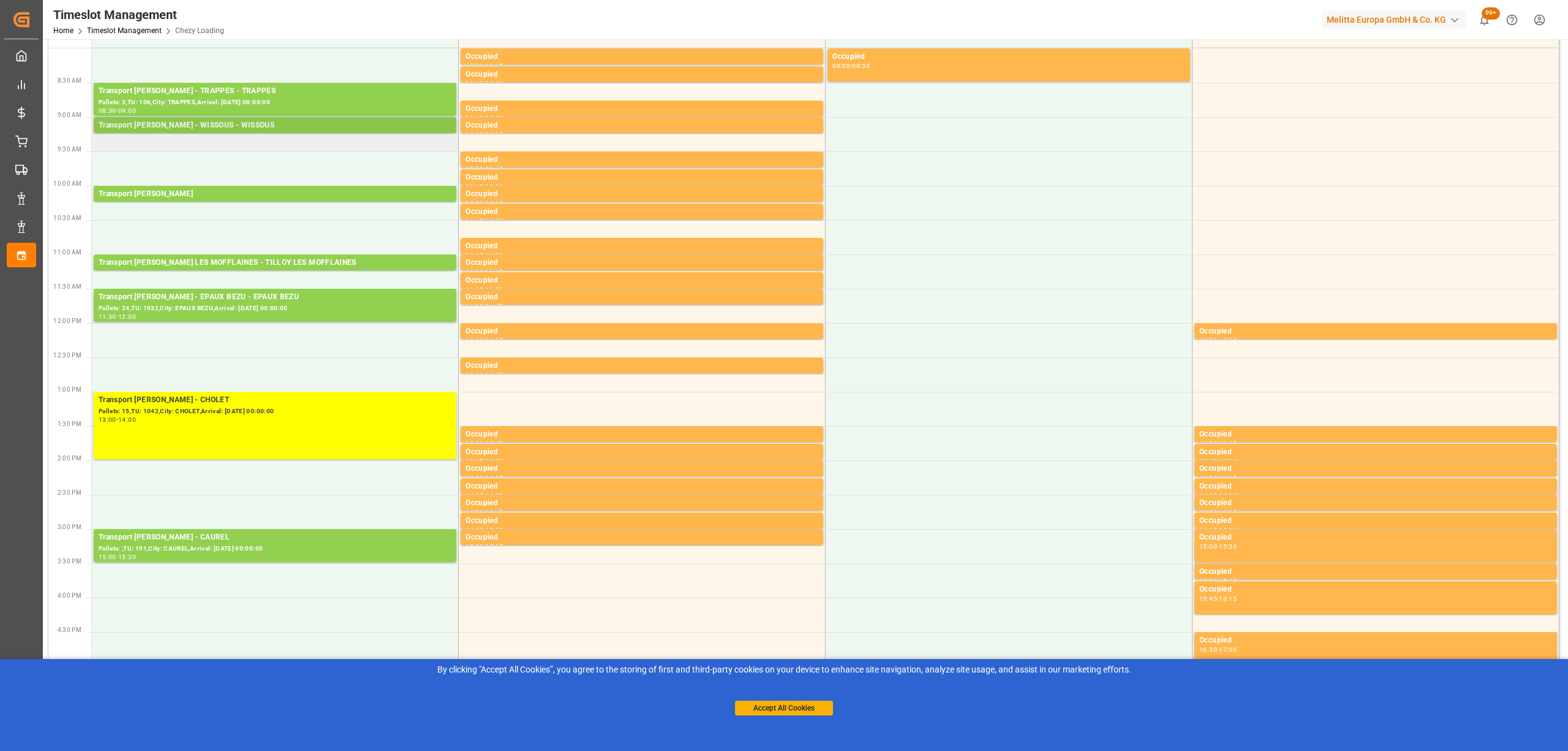
click at [226, 133] on div "Pallets: 3,TU: 154,City: WISSOUS,Arrival: [DATE] 00:00:00" at bounding box center [275, 137] width 352 height 10
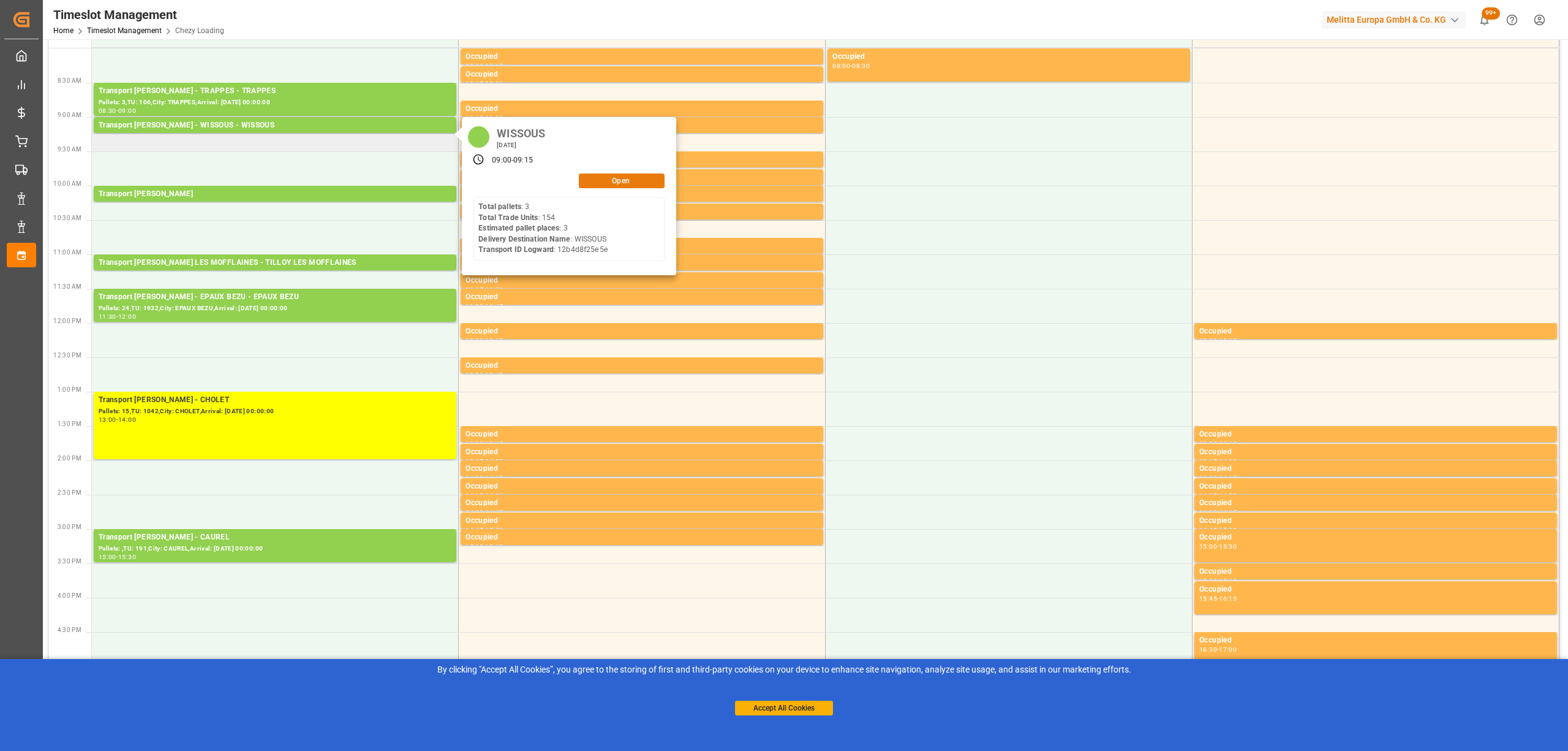
click at [617, 180] on button "Open" at bounding box center [621, 181] width 86 height 14
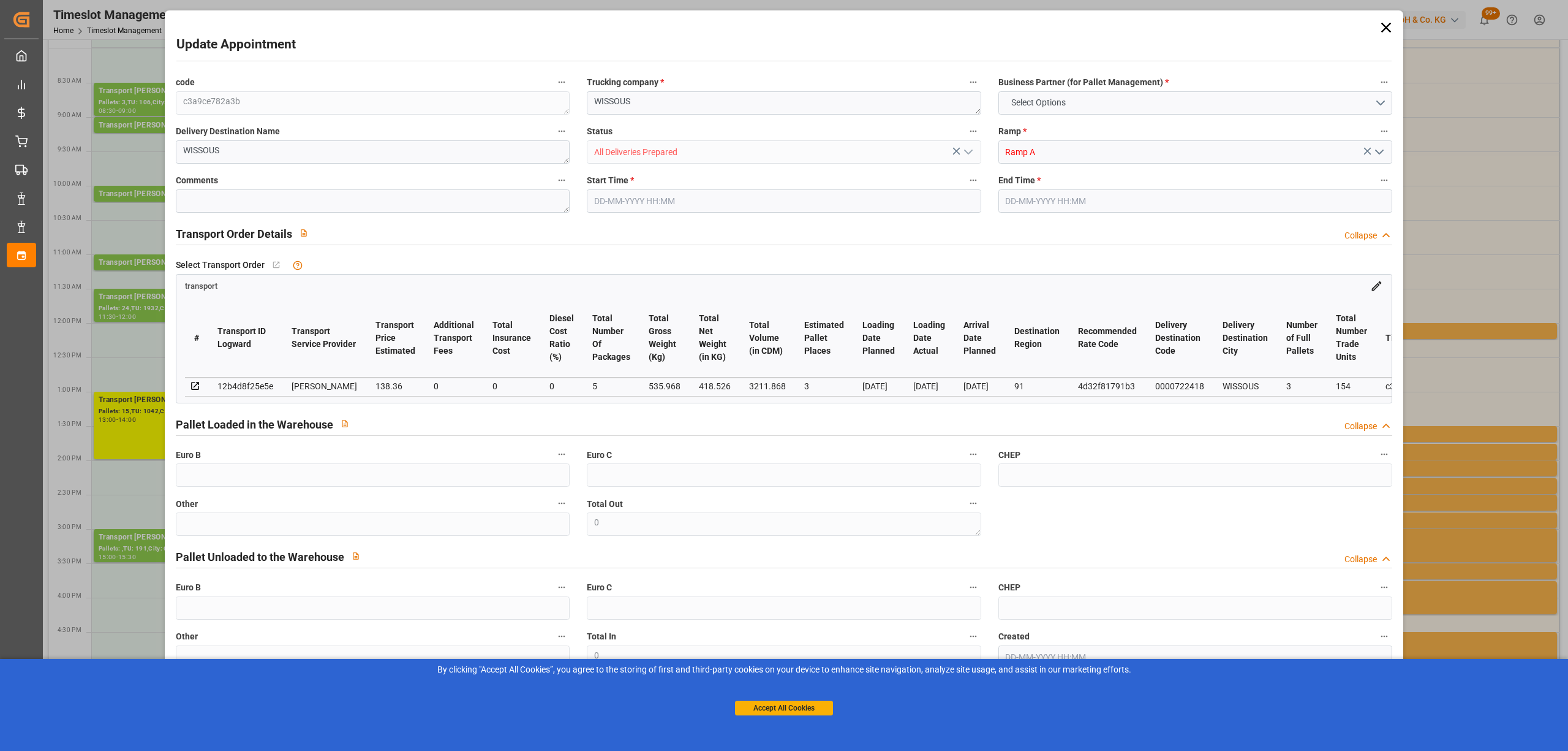
type input "3"
type input "138.36"
type input "0"
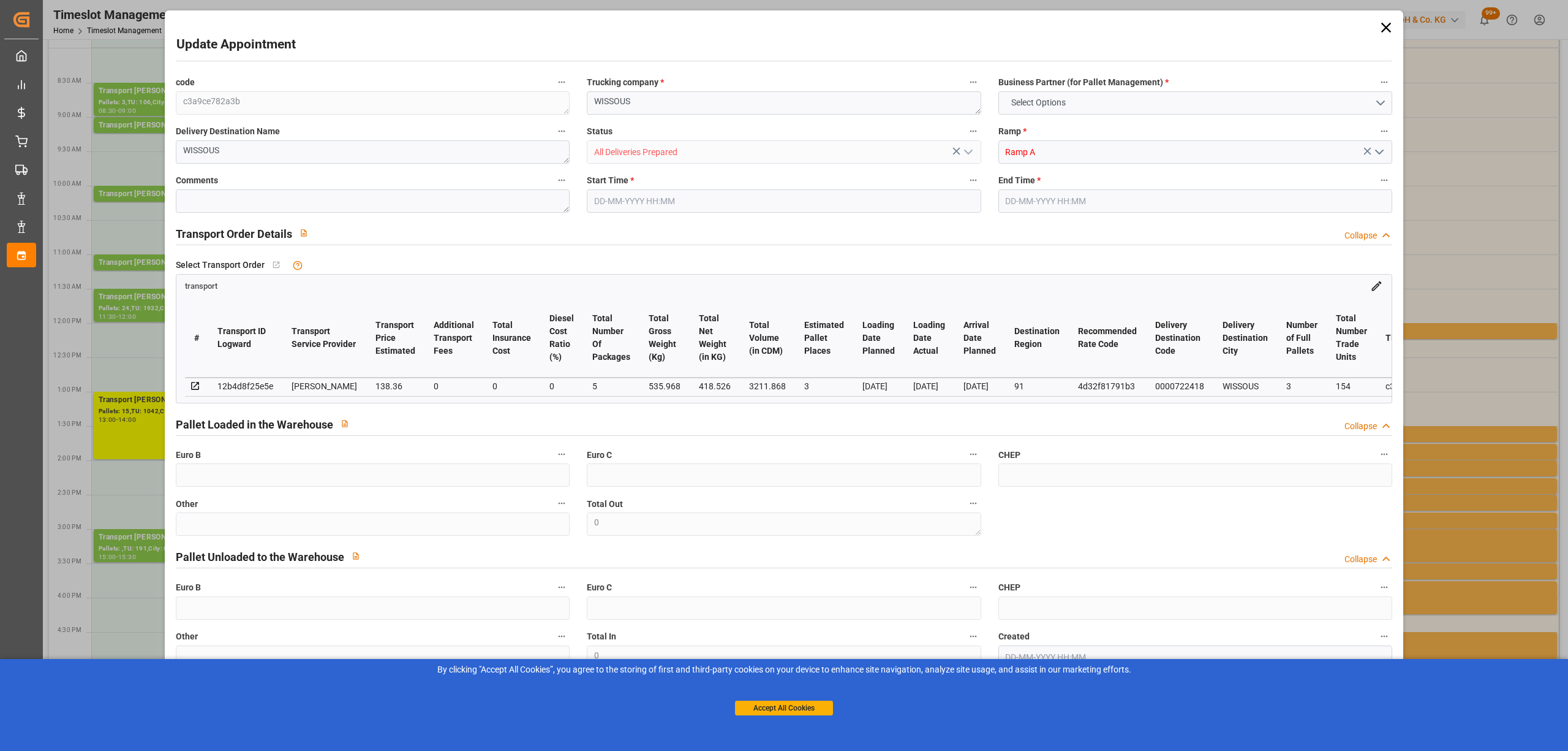
type input "133.6834"
type input "-4.6766"
type input "5"
type input "418.526"
type input "676"
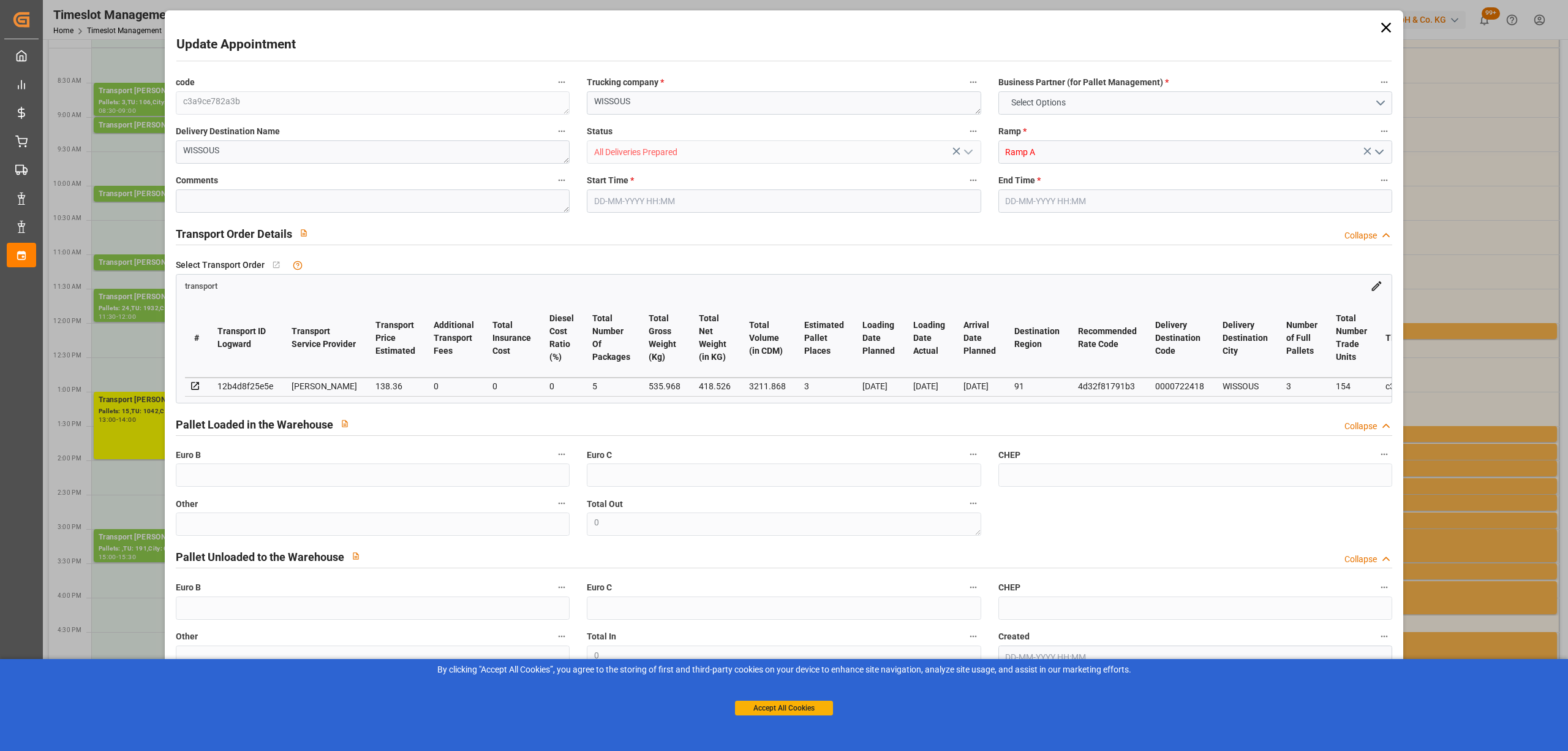
type input "3211.868"
type input "91"
type input "3"
type input "154"
type input "5"
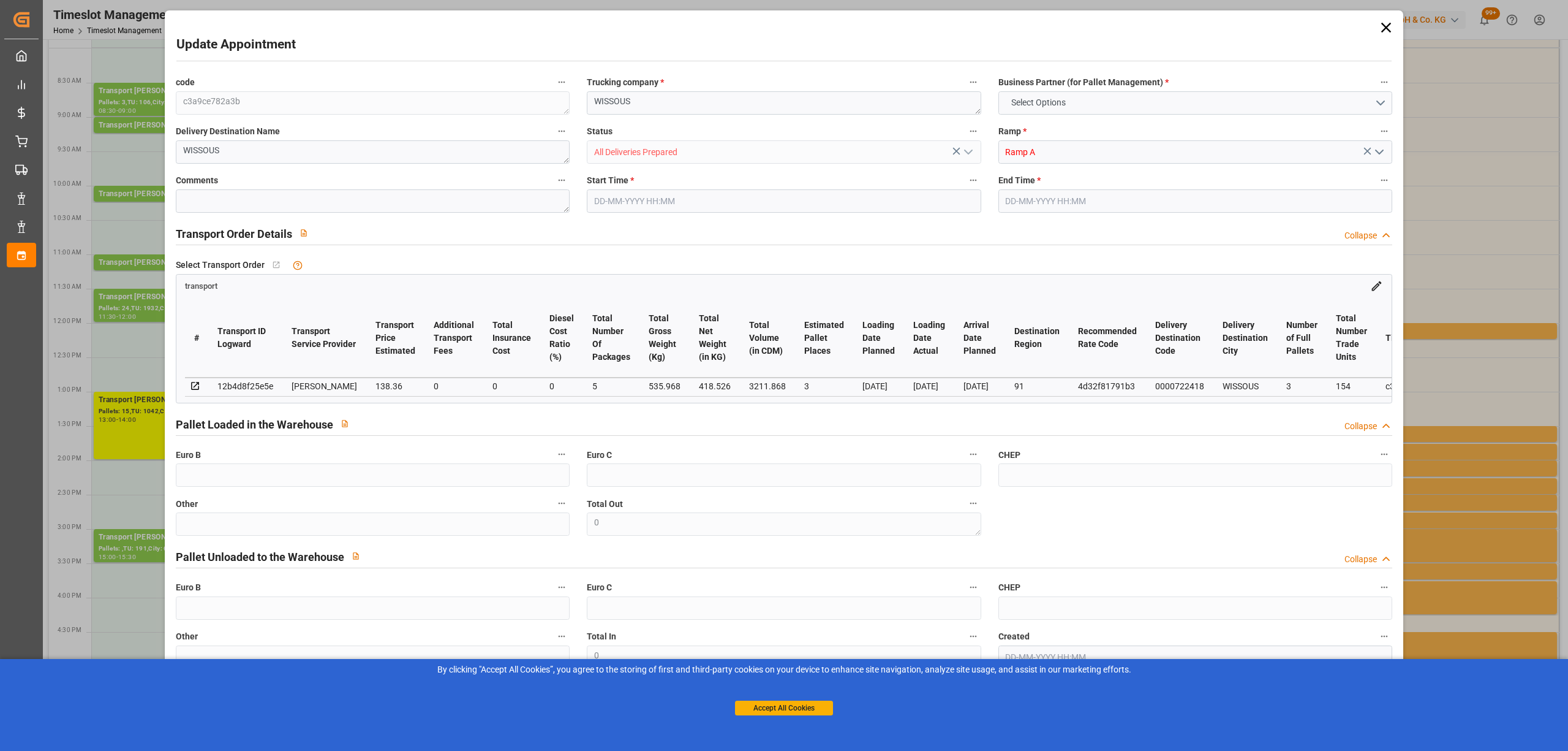
type input "101"
type input "535.968"
type input "0"
type input "4710.8598"
type input "0"
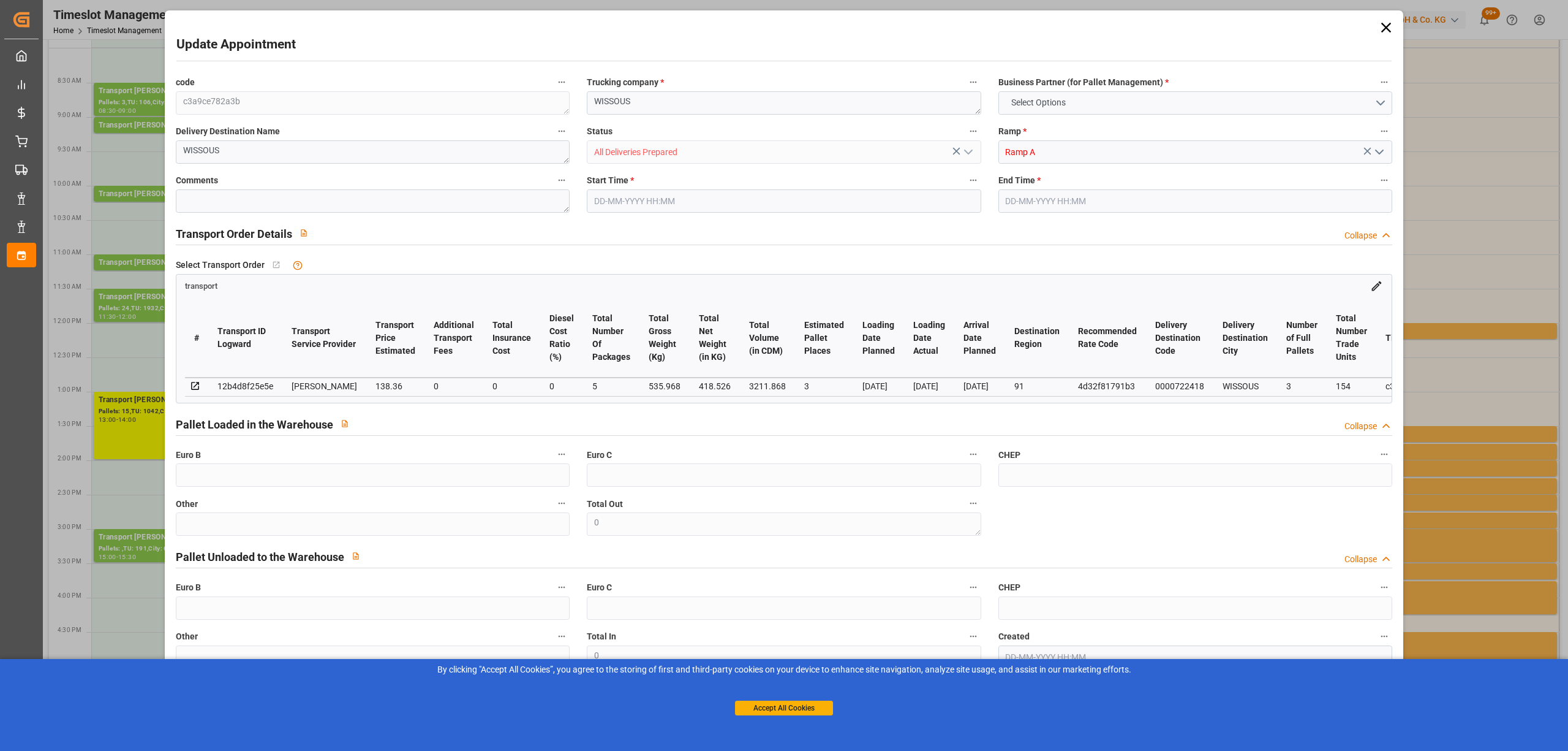
type input "0"
type input "21"
type input "35"
type input "[DATE] 09:00"
type input "[DATE] 09:15"
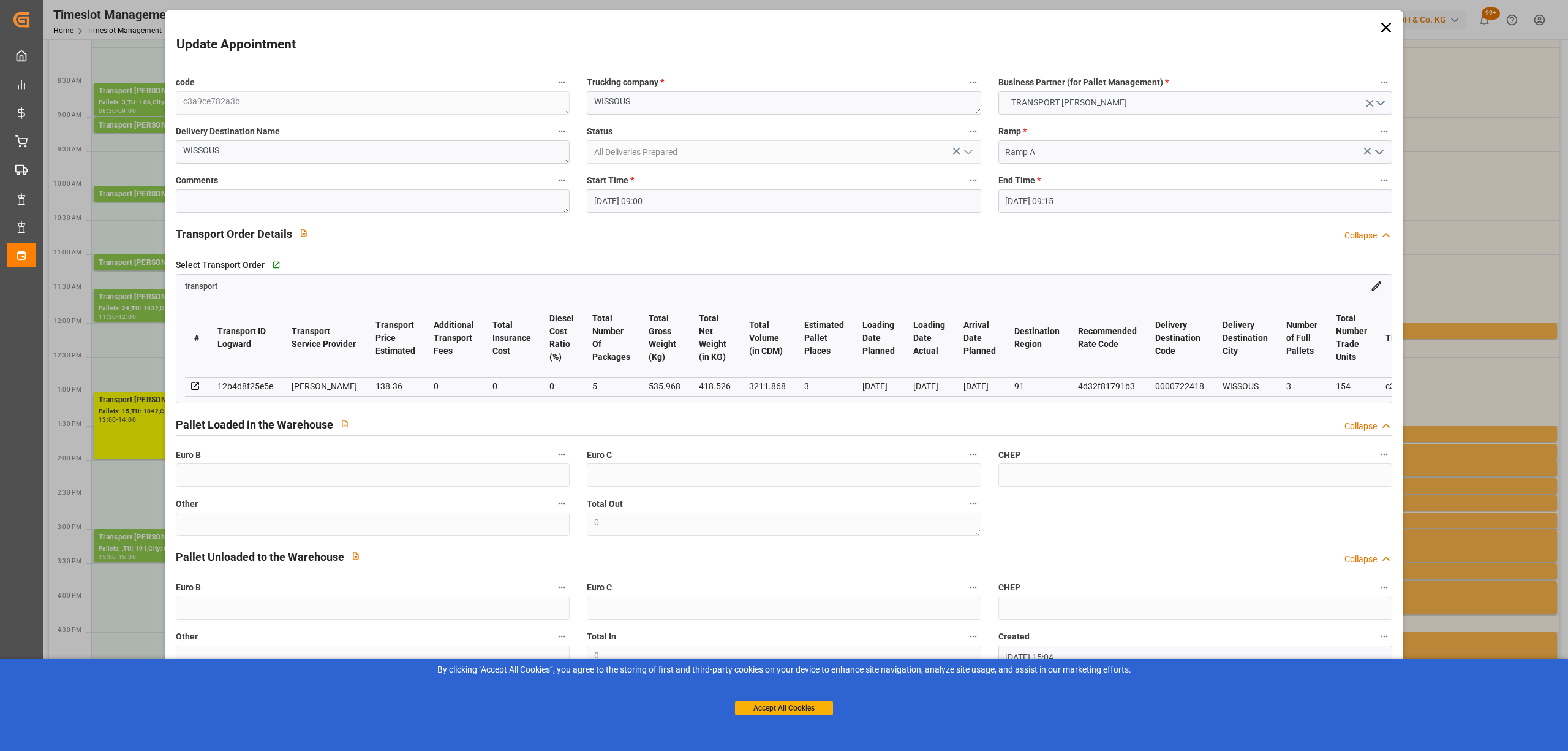
type input "[DATE] 15:04"
type input "[DATE] 11:35"
type input "[DATE]"
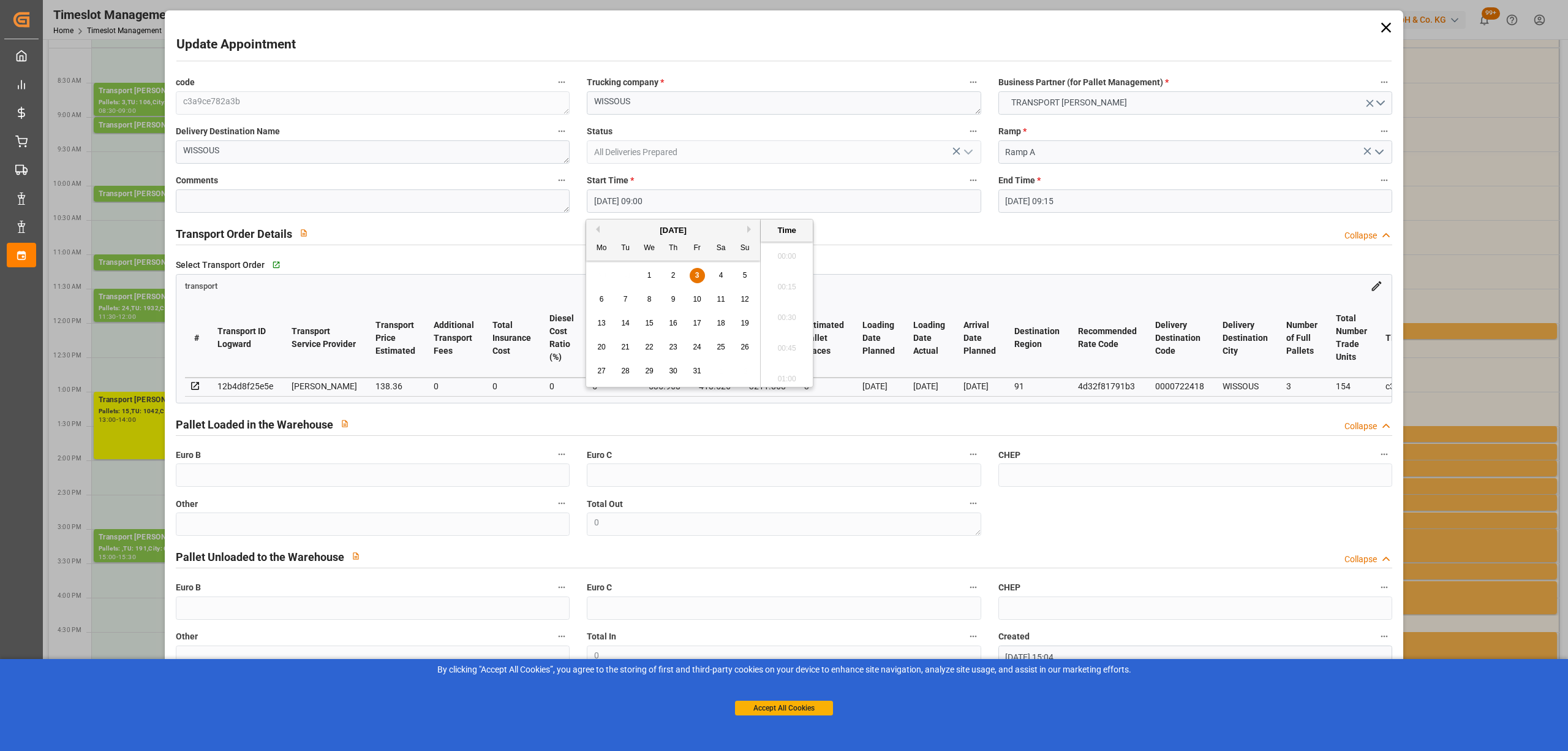
click at [606, 196] on input "[DATE] 09:00" at bounding box center [784, 201] width 394 height 23
click at [699, 278] on span "3" at bounding box center [697, 275] width 4 height 9
click at [604, 300] on div "6" at bounding box center [601, 300] width 15 height 14
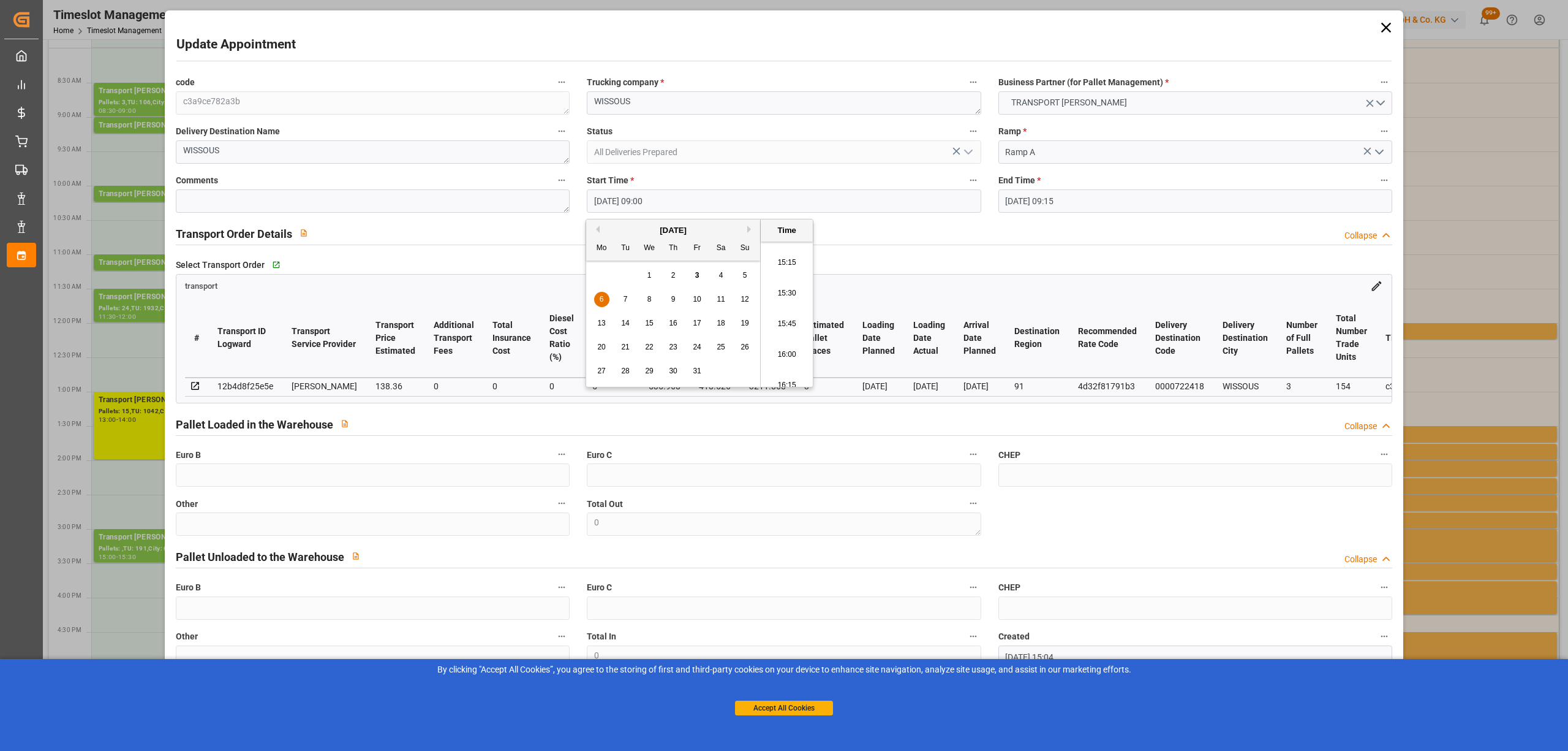
click at [784, 345] on li "16:00" at bounding box center [787, 355] width 52 height 31
type input "[DATE] 16:00"
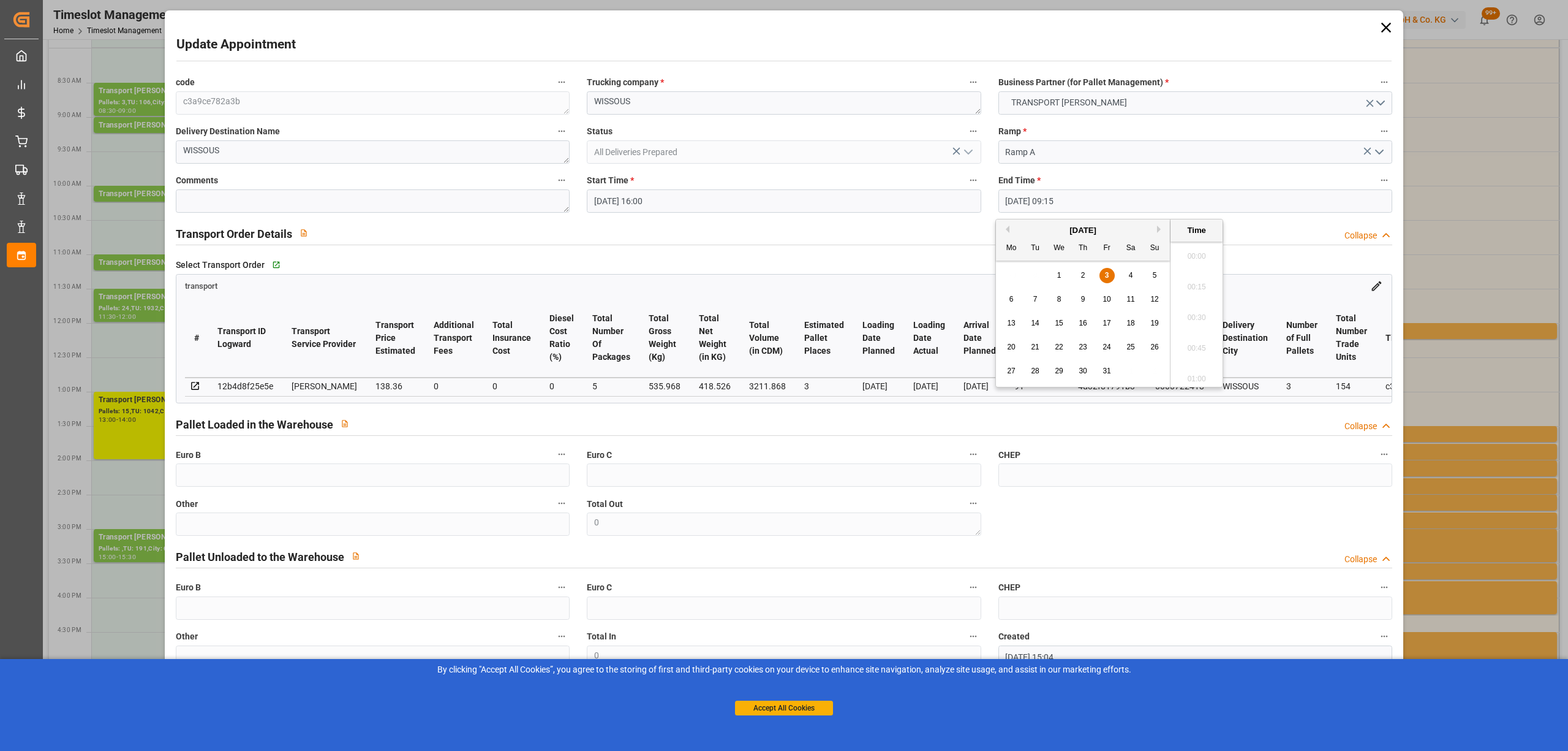
click at [1023, 204] on input "[DATE] 09:15" at bounding box center [1195, 201] width 394 height 23
click at [1011, 300] on span "6" at bounding box center [1011, 299] width 4 height 9
click at [1203, 378] on li "16:30" at bounding box center [1196, 386] width 52 height 31
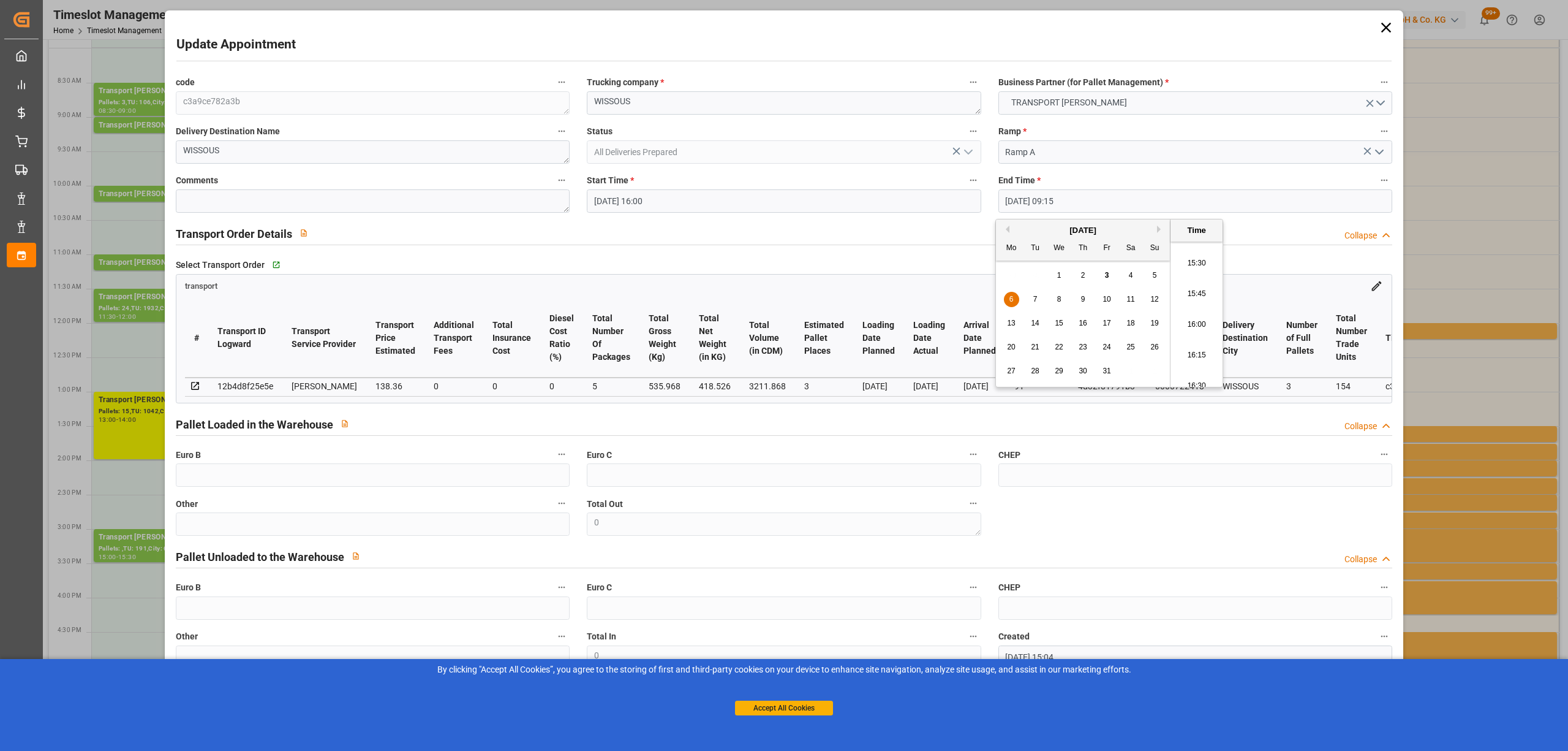
type input "[DATE] 16:30"
